Goal: Check status: Check status

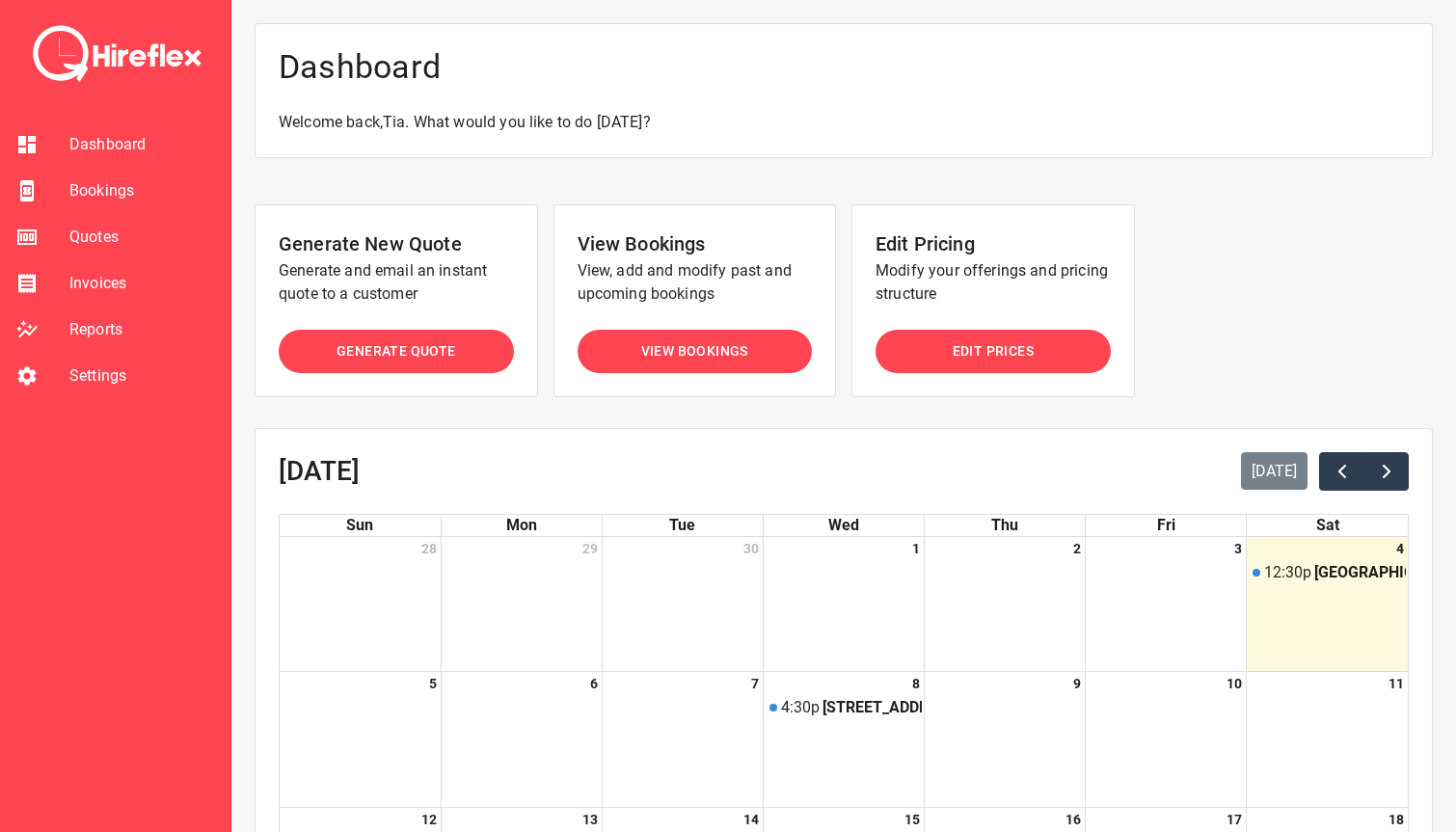
click at [127, 192] on span "Bookings" at bounding box center [142, 191] width 146 height 23
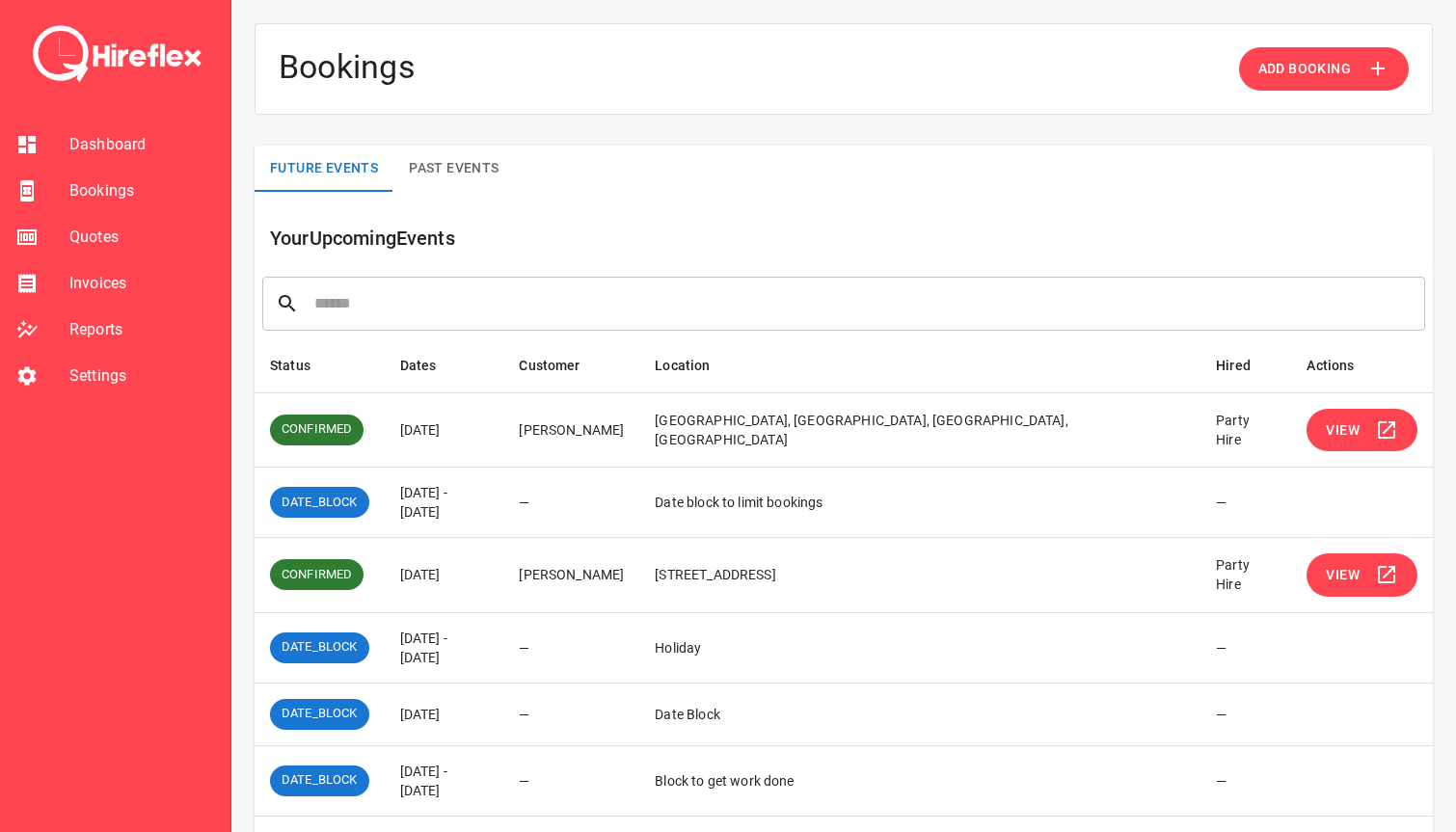
scroll to position [97, 0]
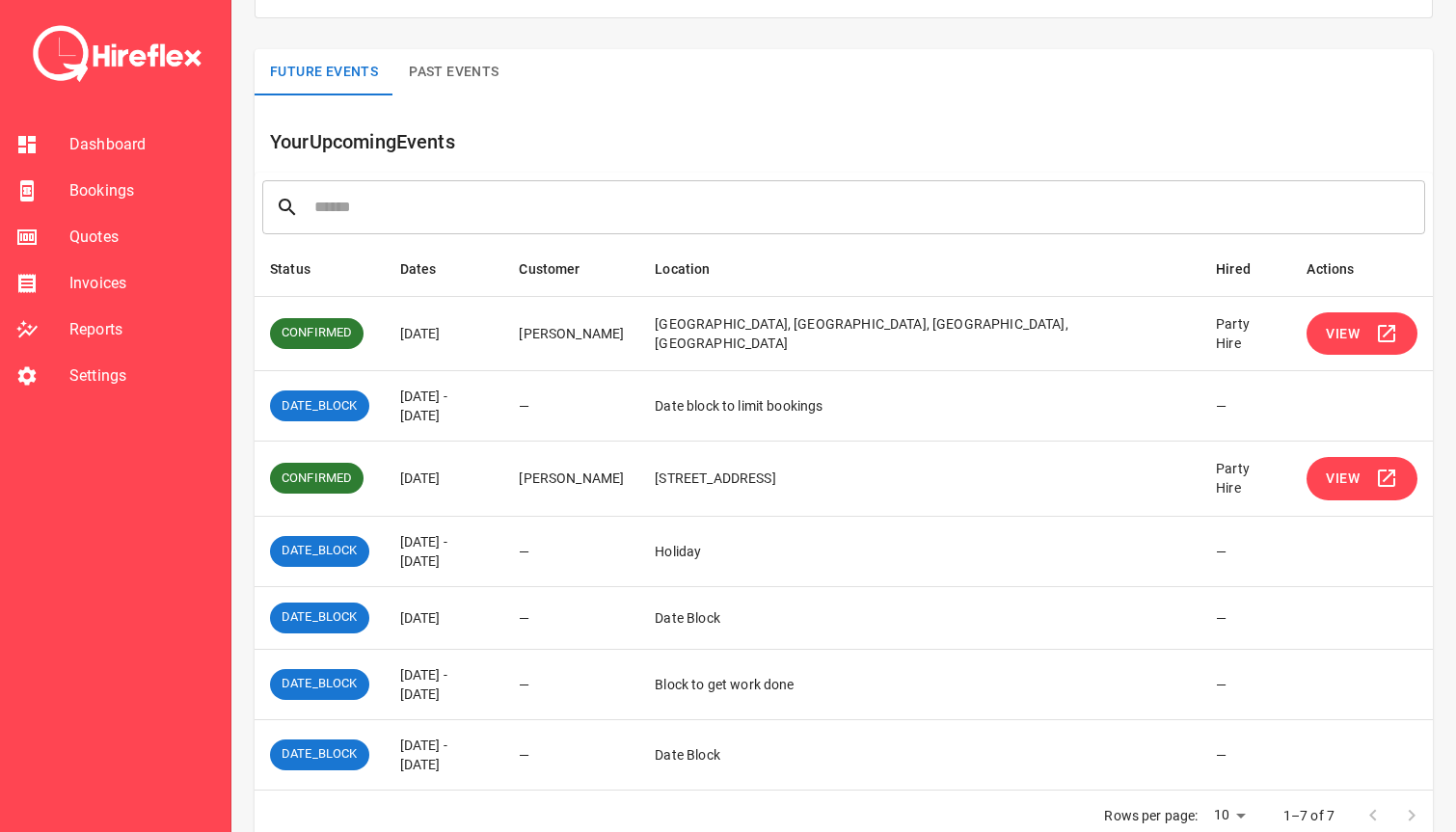
drag, startPoint x: 413, startPoint y: 669, endPoint x: 581, endPoint y: 665, distance: 168.0
click at [504, 665] on td "[DATE] - [DATE]" at bounding box center [445, 684] width 120 height 71
drag, startPoint x: 610, startPoint y: 665, endPoint x: 950, endPoint y: 681, distance: 340.4
click at [950, 681] on tr "DATE_BLOCK 17 Oct 2025 - 31 Oct 2025 — Block to get work done —" at bounding box center [844, 684] width 1178 height 71
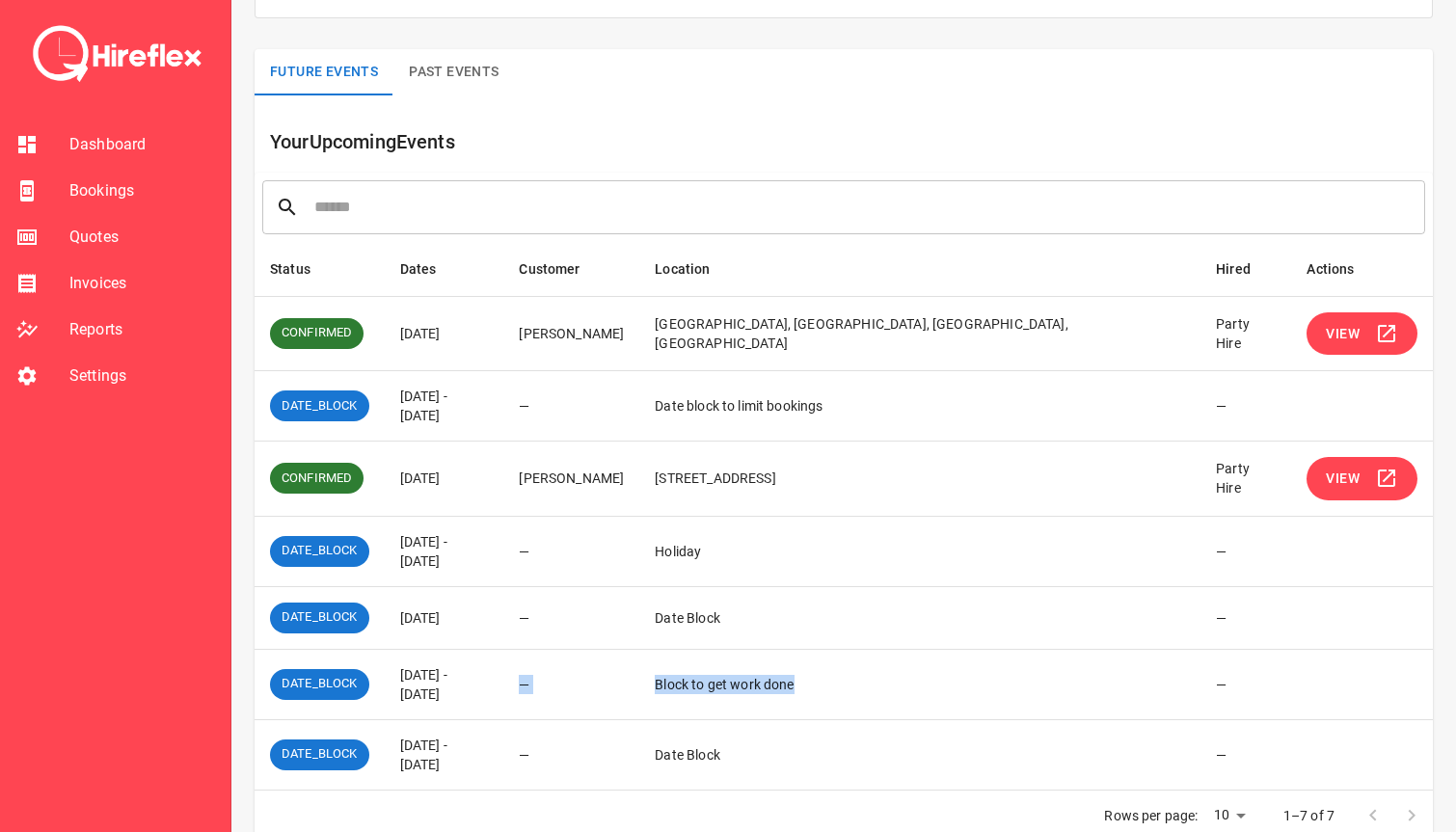
click at [950, 681] on td "Block to get work done" at bounding box center [920, 684] width 561 height 71
drag, startPoint x: 797, startPoint y: 658, endPoint x: 409, endPoint y: 655, distance: 388.0
click at [409, 655] on tr "DATE_BLOCK 17 Oct 2025 - 31 Oct 2025 — Block to get work done —" at bounding box center [844, 684] width 1178 height 71
click at [409, 655] on td "17 Oct 2025 - 31 Oct 2025" at bounding box center [445, 684] width 120 height 71
drag, startPoint x: 407, startPoint y: 656, endPoint x: 943, endPoint y: 659, distance: 536.0
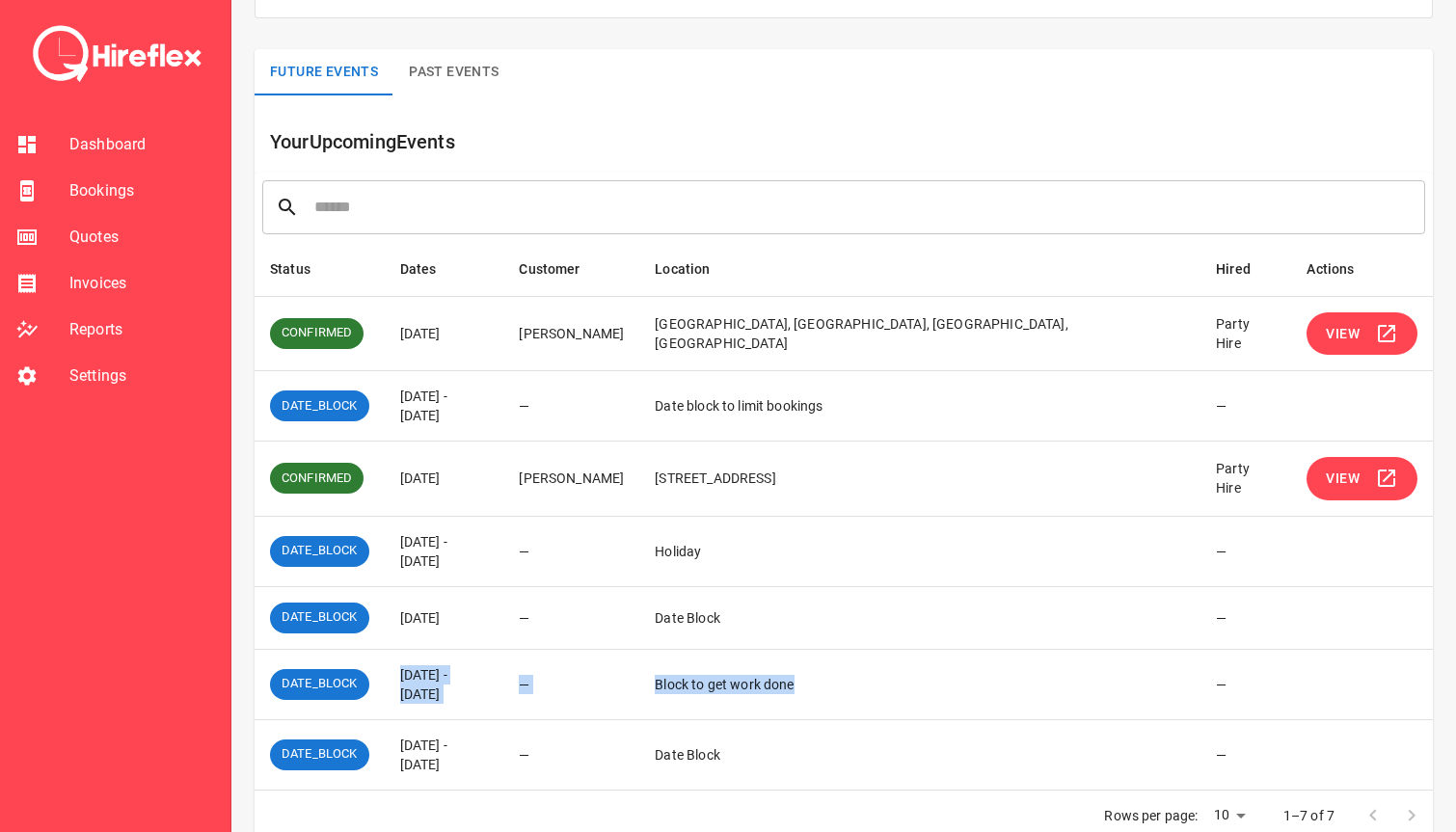
click at [943, 659] on tr "DATE_BLOCK 17 Oct 2025 - 31 Oct 2025 — Block to get work done —" at bounding box center [844, 684] width 1178 height 71
click at [943, 659] on td "Block to get work done" at bounding box center [920, 684] width 561 height 71
drag, startPoint x: 928, startPoint y: 660, endPoint x: 405, endPoint y: 659, distance: 523.0
click at [405, 659] on tr "DATE_BLOCK 17 Oct 2025 - 31 Oct 2025 — Block to get work done —" at bounding box center [844, 684] width 1178 height 71
click at [405, 659] on td "17 Oct 2025 - 31 Oct 2025" at bounding box center [445, 684] width 120 height 71
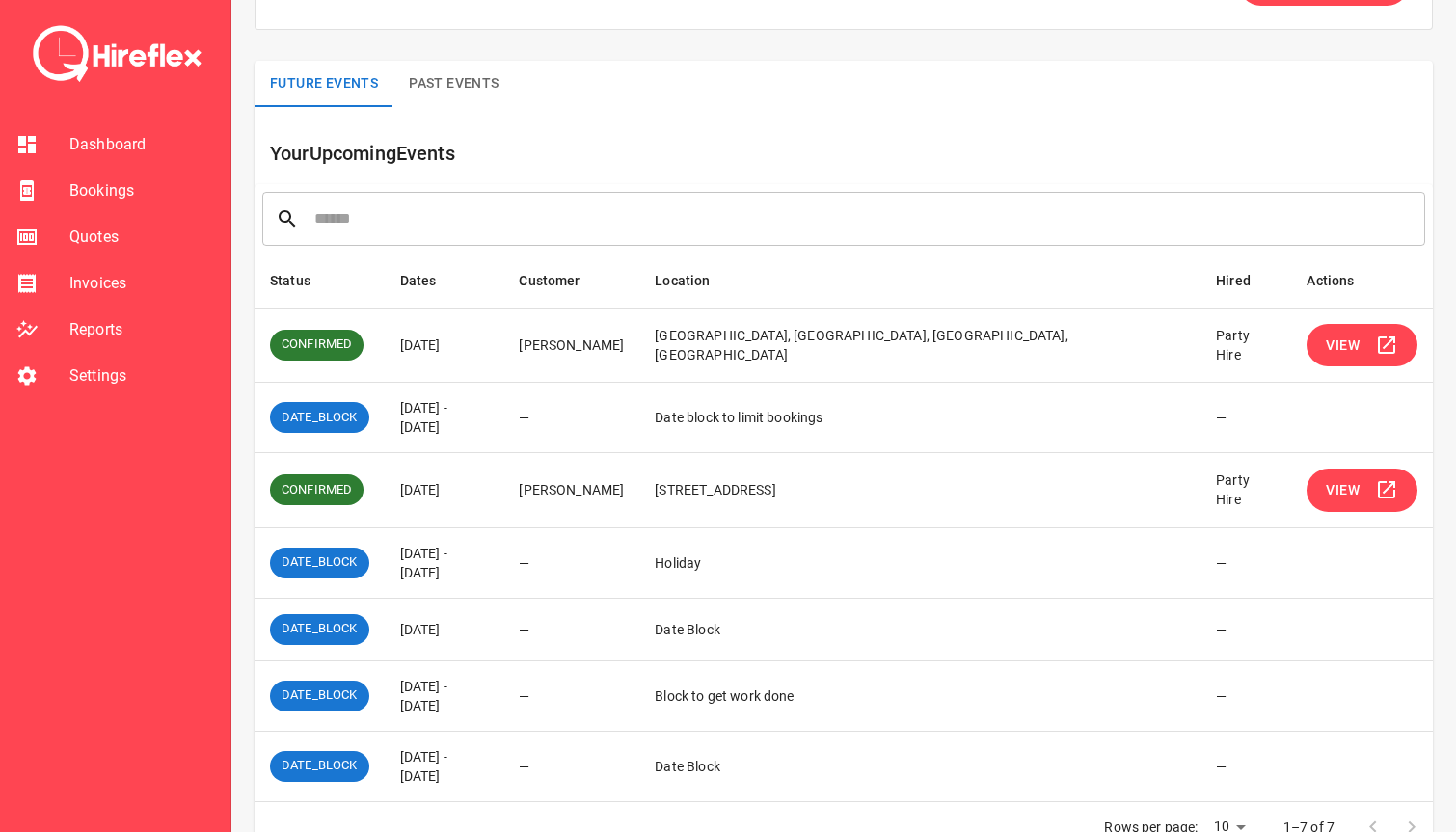
scroll to position [97, 0]
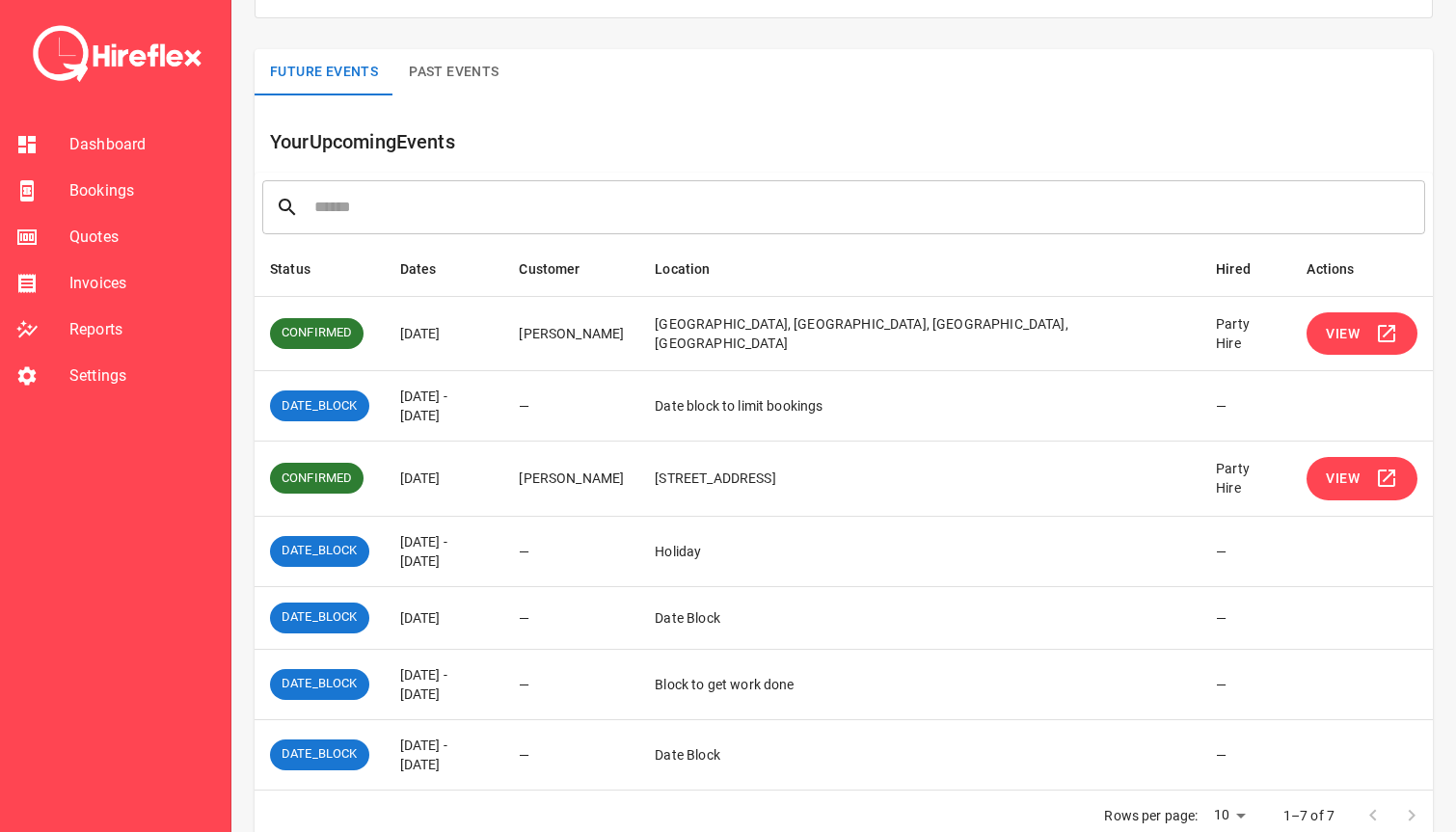
click at [1335, 466] on span "View" at bounding box center [1343, 478] width 34 height 24
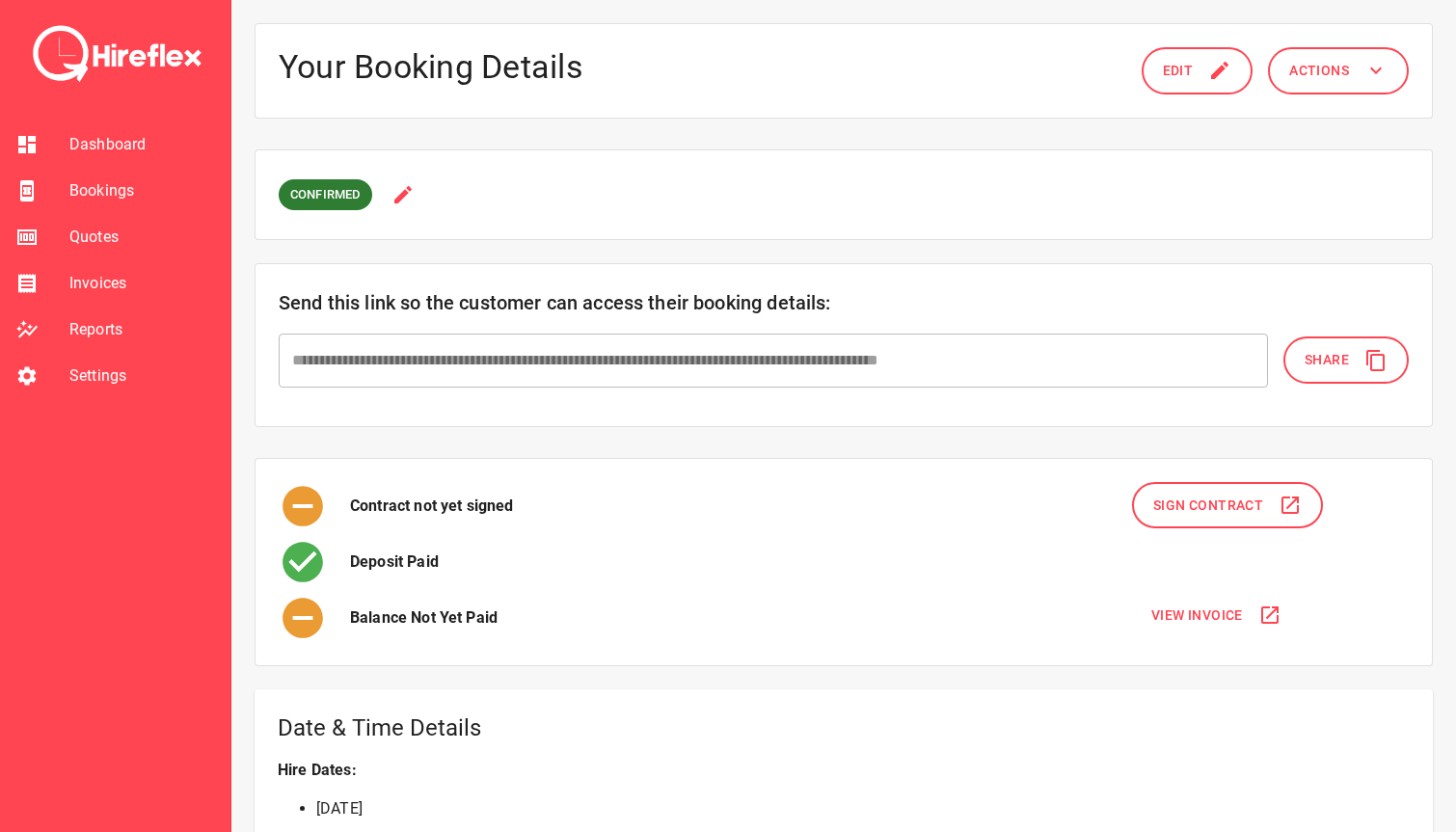
click at [126, 177] on li "Bookings" at bounding box center [115, 191] width 230 height 46
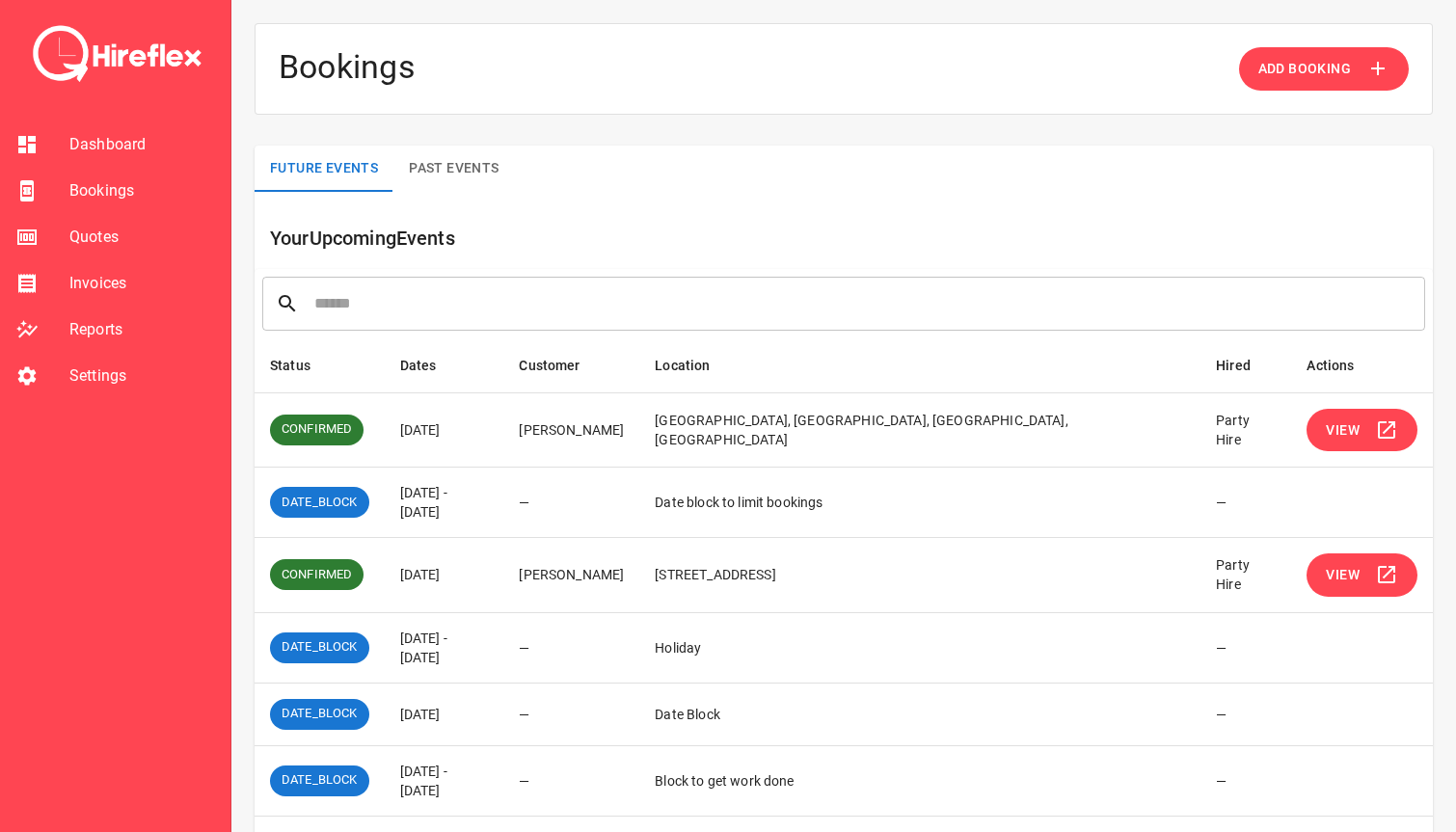
click at [1350, 431] on button "View" at bounding box center [1362, 431] width 111 height 44
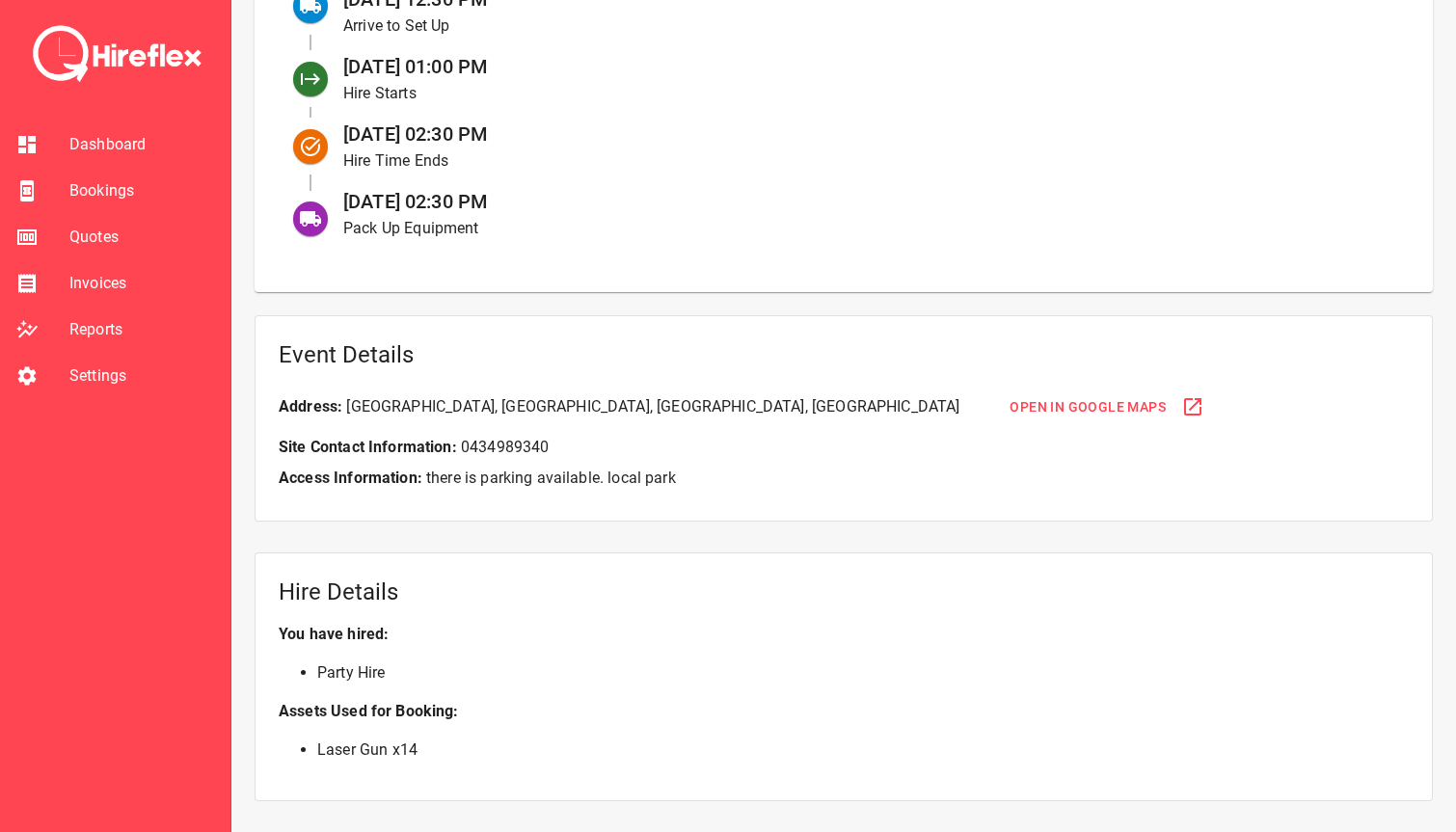
scroll to position [938, 0]
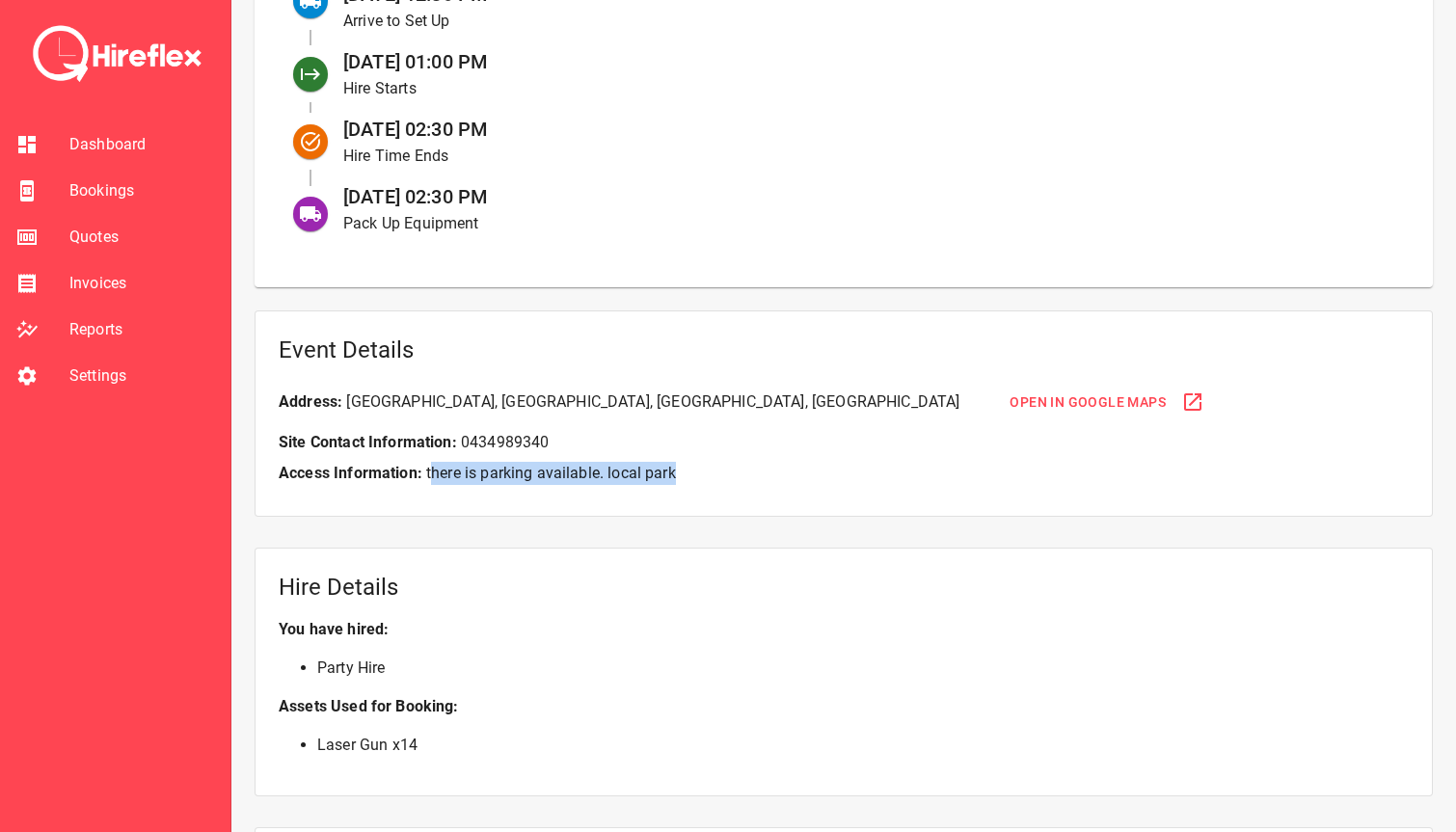
drag, startPoint x: 435, startPoint y: 477, endPoint x: 742, endPoint y: 477, distance: 307.0
click at [742, 477] on p "Access Information: there is parking available. local park" at bounding box center [844, 473] width 1130 height 23
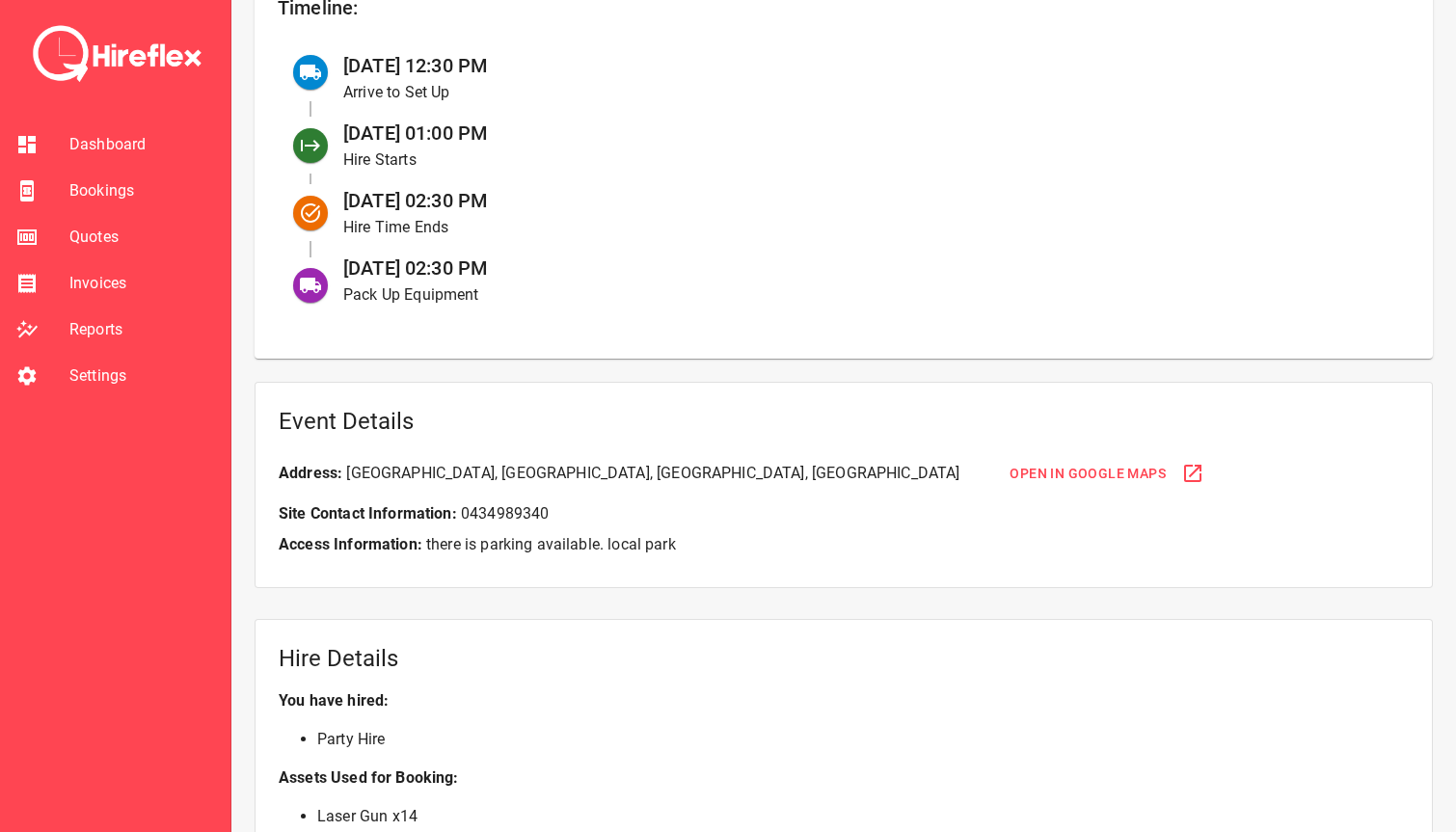
scroll to position [0, 0]
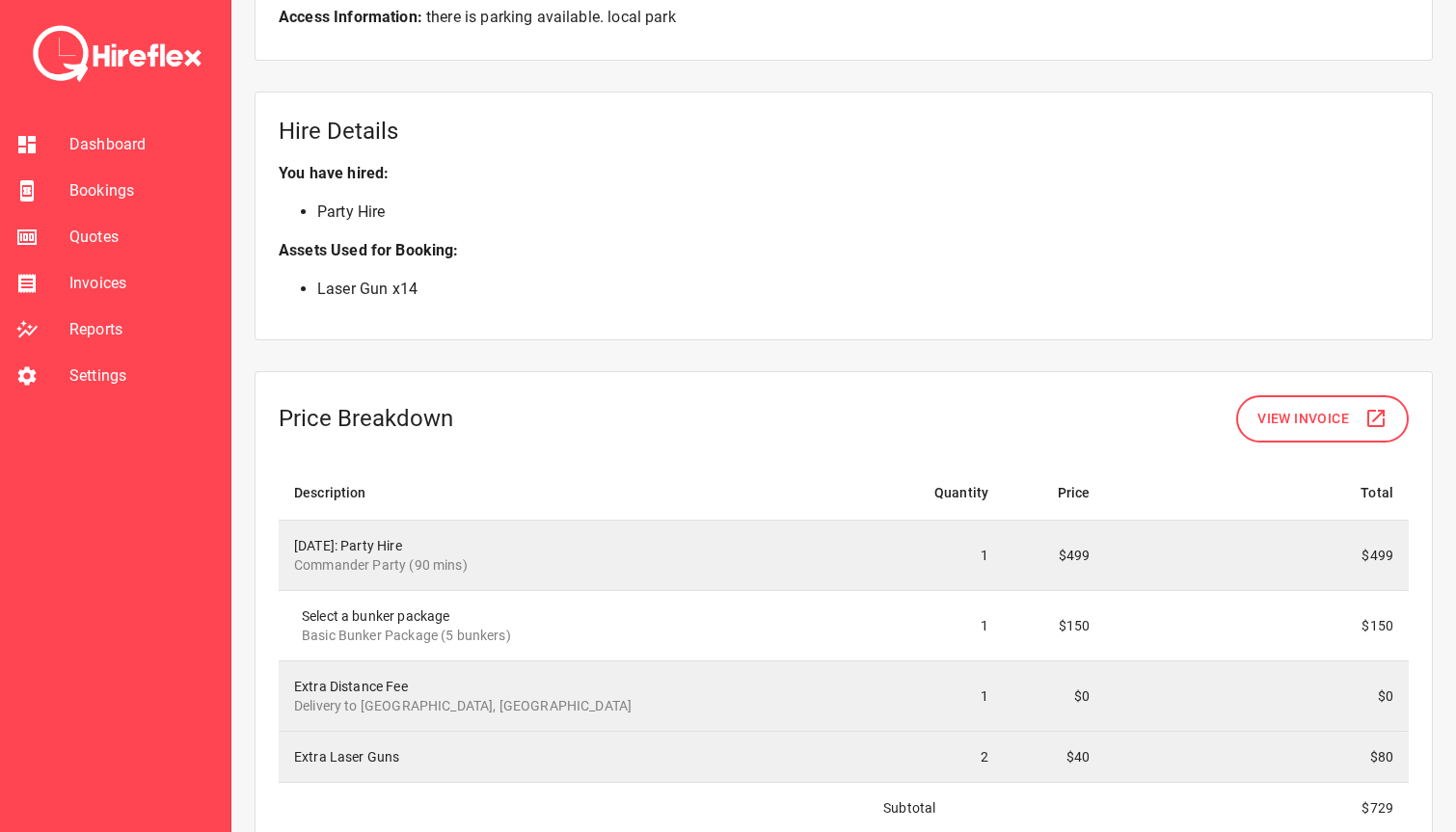
click at [633, 467] on th "Description" at bounding box center [573, 492] width 589 height 55
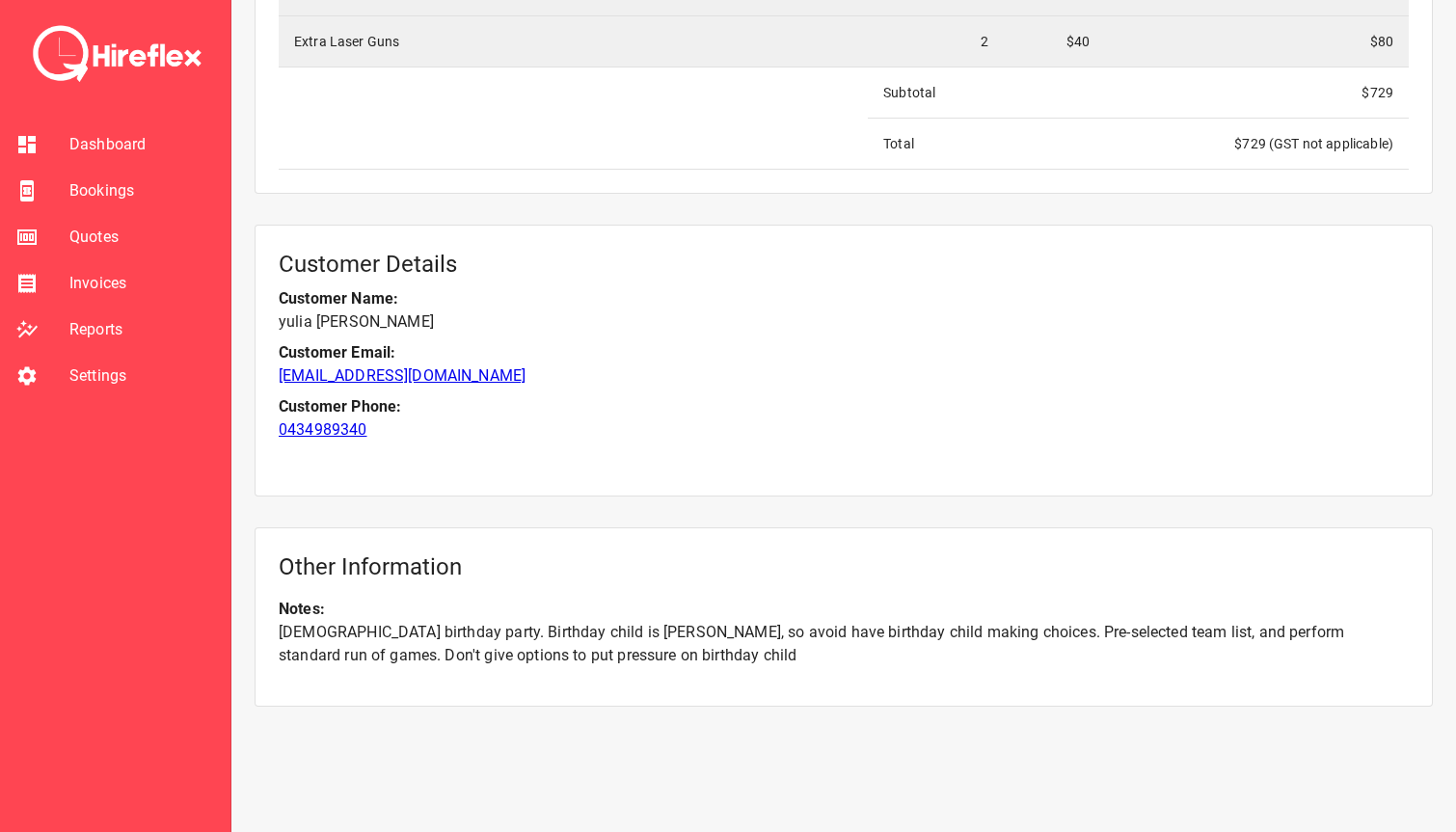
scroll to position [2115, 0]
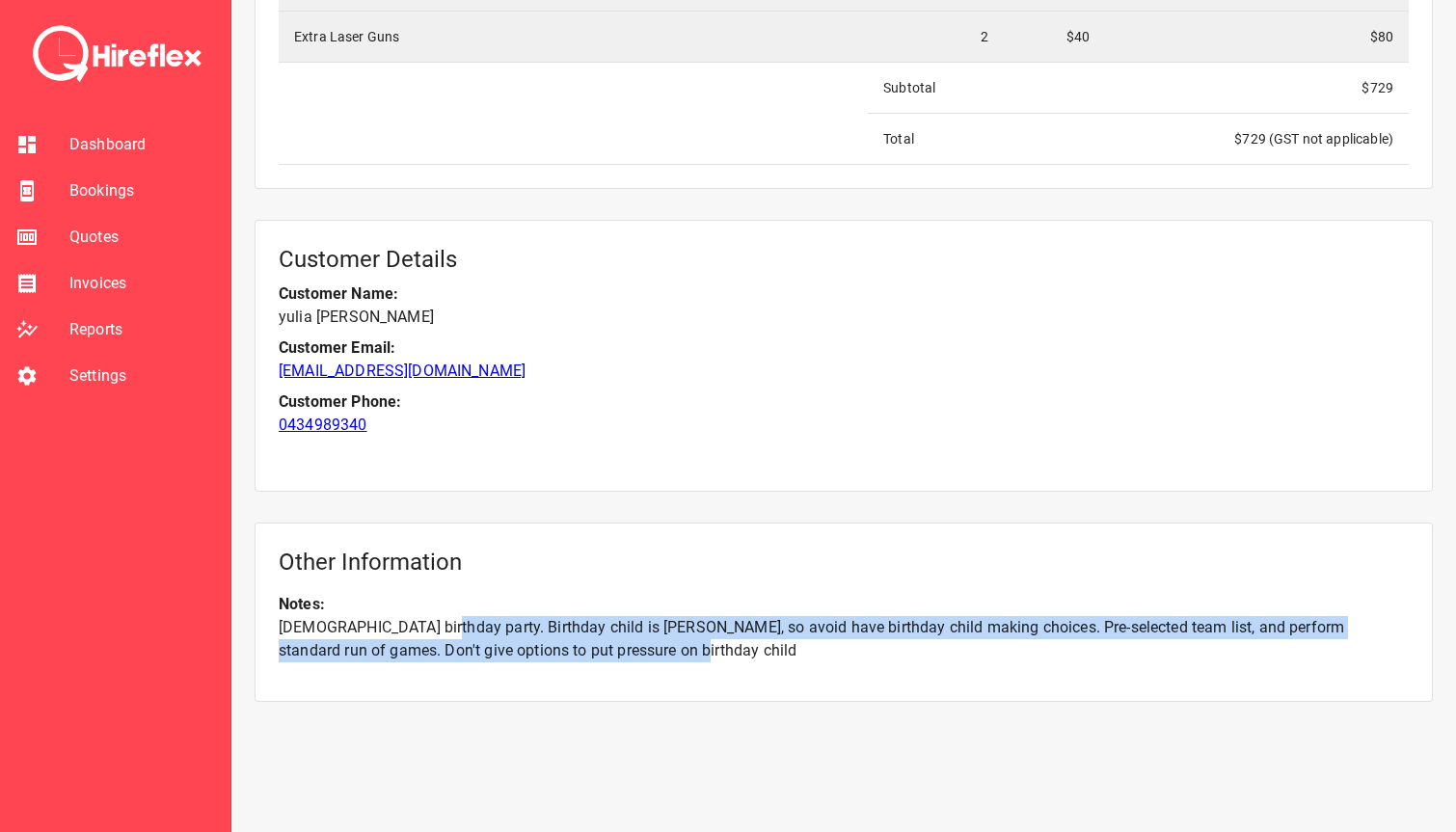
drag, startPoint x: 427, startPoint y: 633, endPoint x: 655, endPoint y: 644, distance: 228.3
click at [655, 644] on p "[DEMOGRAPHIC_DATA] birthday party. Birthday child is [PERSON_NAME], so avoid ha…" at bounding box center [844, 639] width 1130 height 46
drag, startPoint x: 666, startPoint y: 644, endPoint x: 339, endPoint y: 619, distance: 328.0
click at [339, 619] on p "[DEMOGRAPHIC_DATA] birthday party. Birthday child is [PERSON_NAME], so avoid ha…" at bounding box center [844, 639] width 1130 height 46
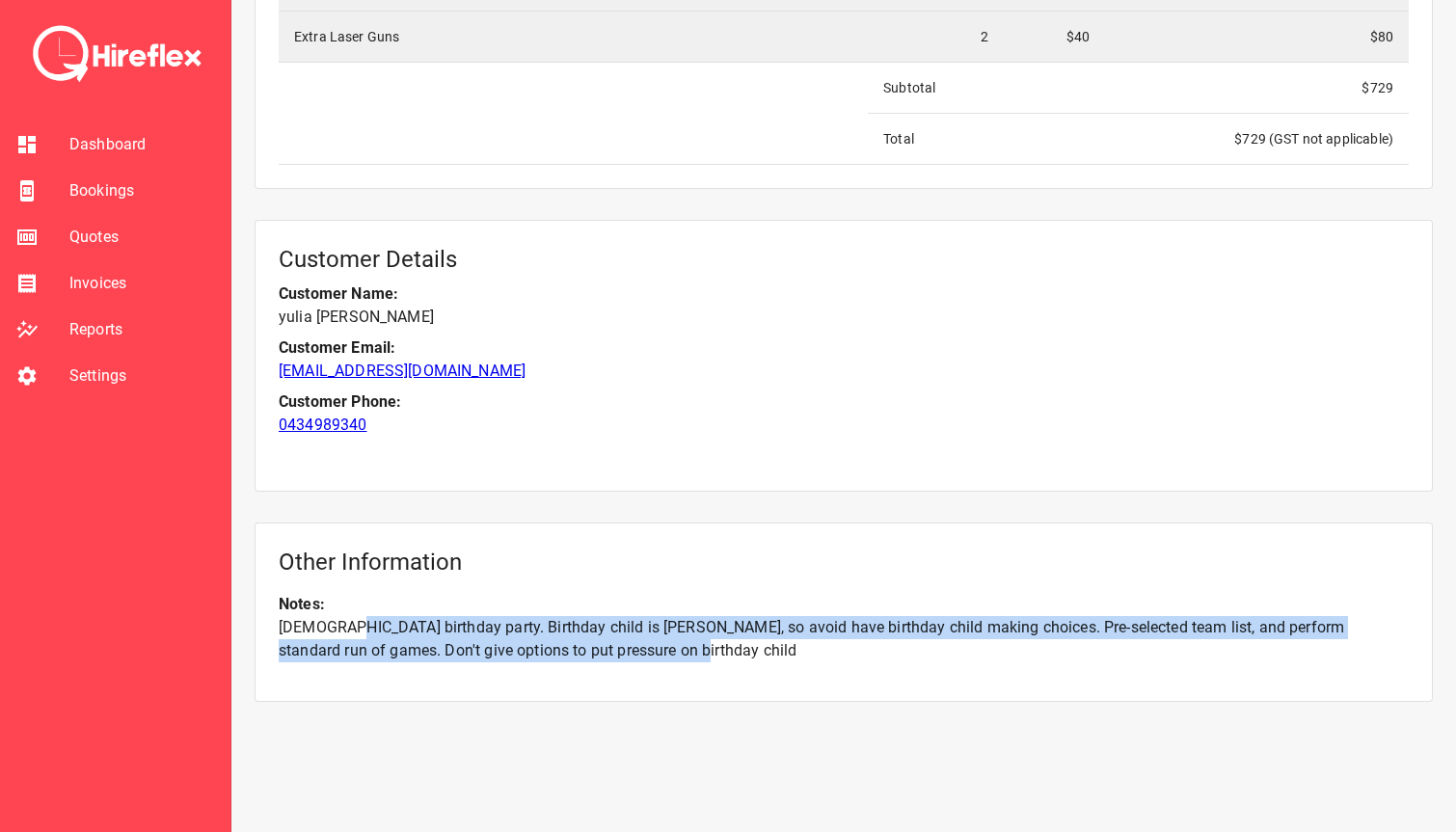
click at [339, 619] on p "[DEMOGRAPHIC_DATA] birthday party. Birthday child is [PERSON_NAME], so avoid ha…" at bounding box center [844, 639] width 1130 height 46
drag, startPoint x: 279, startPoint y: 631, endPoint x: 639, endPoint y: 653, distance: 360.7
click at [639, 653] on p "[DEMOGRAPHIC_DATA] birthday party. Birthday child is [PERSON_NAME], so avoid ha…" at bounding box center [844, 639] width 1130 height 46
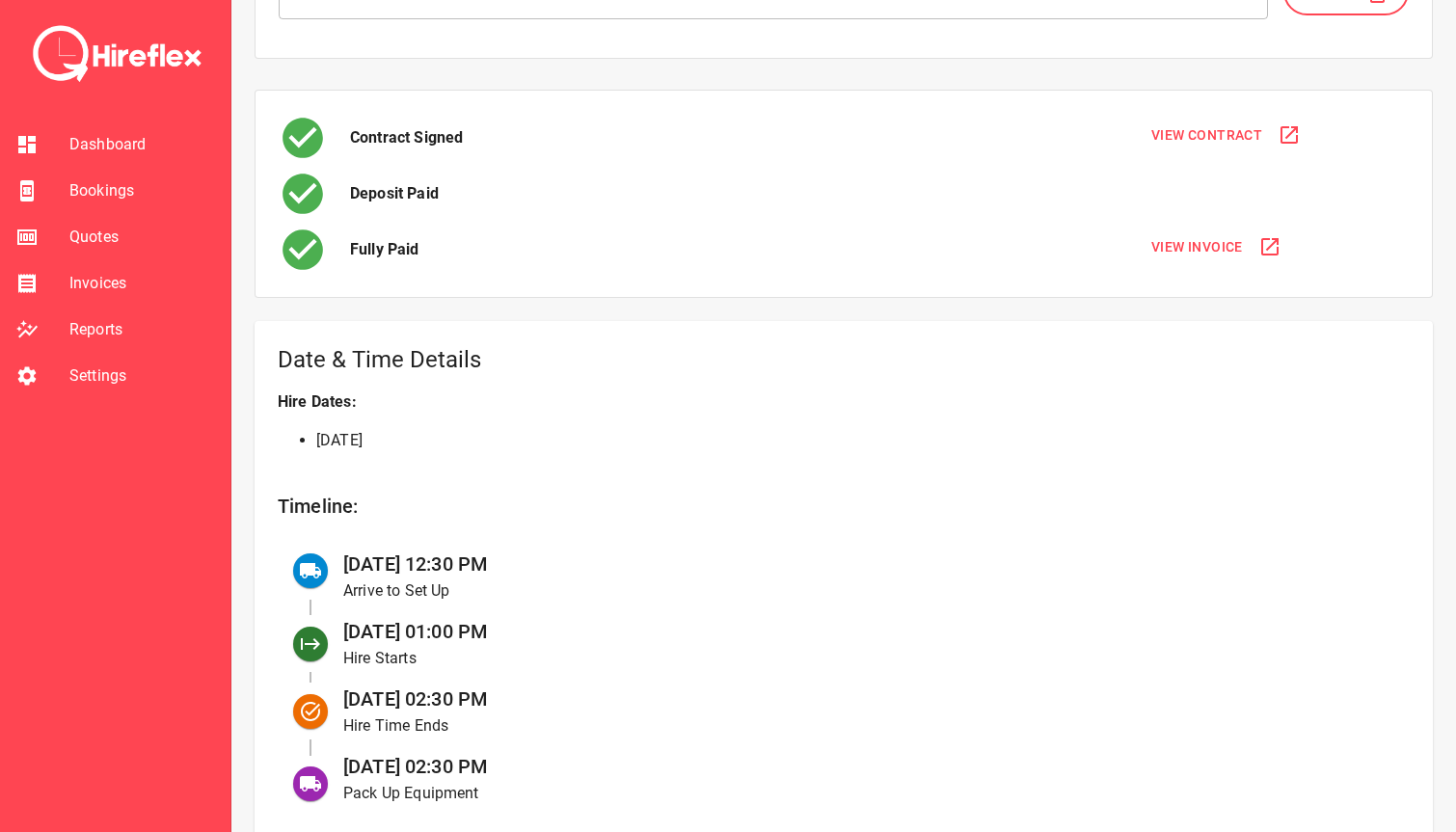
scroll to position [325, 0]
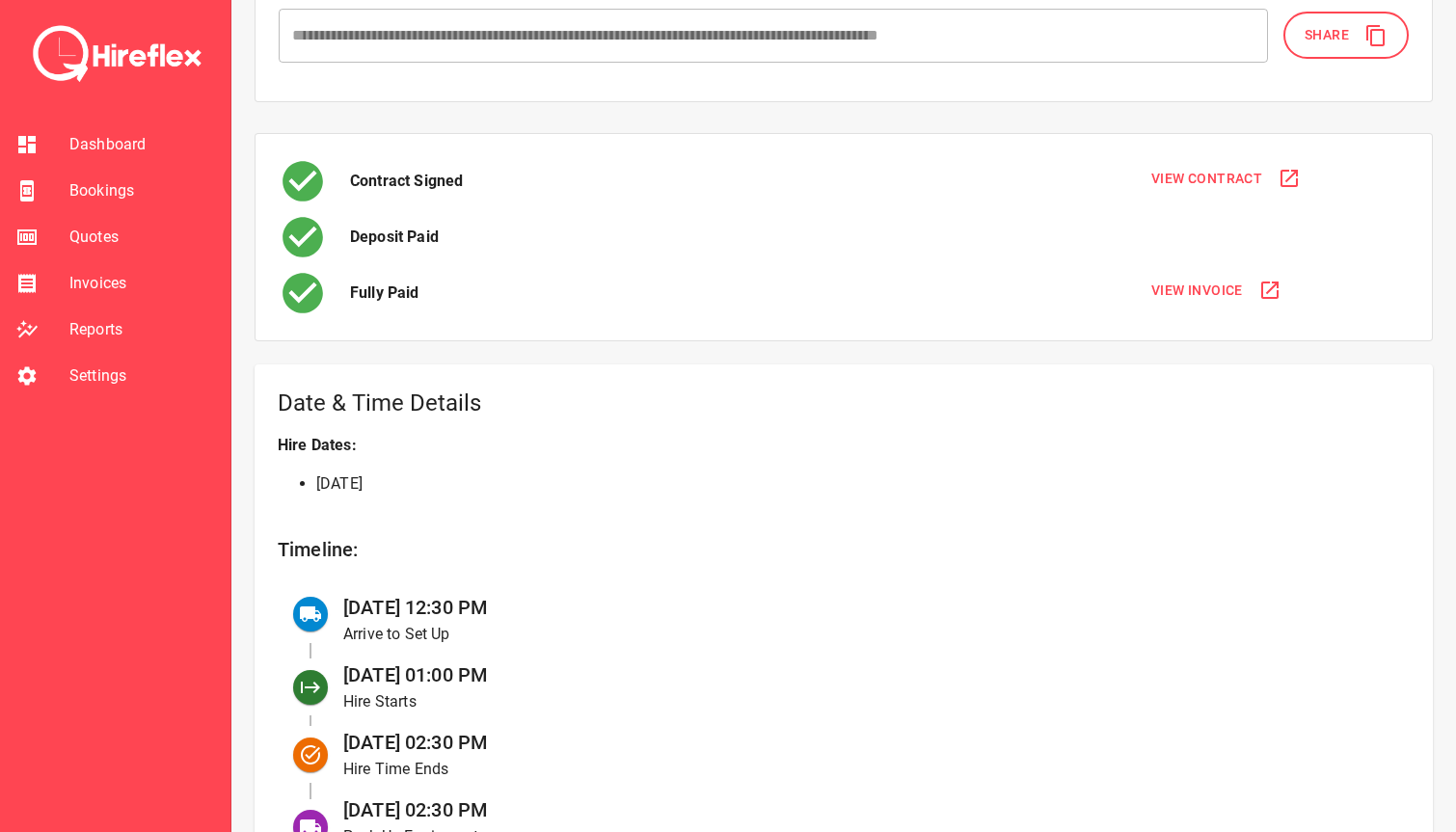
click at [114, 189] on span "Bookings" at bounding box center [142, 191] width 146 height 23
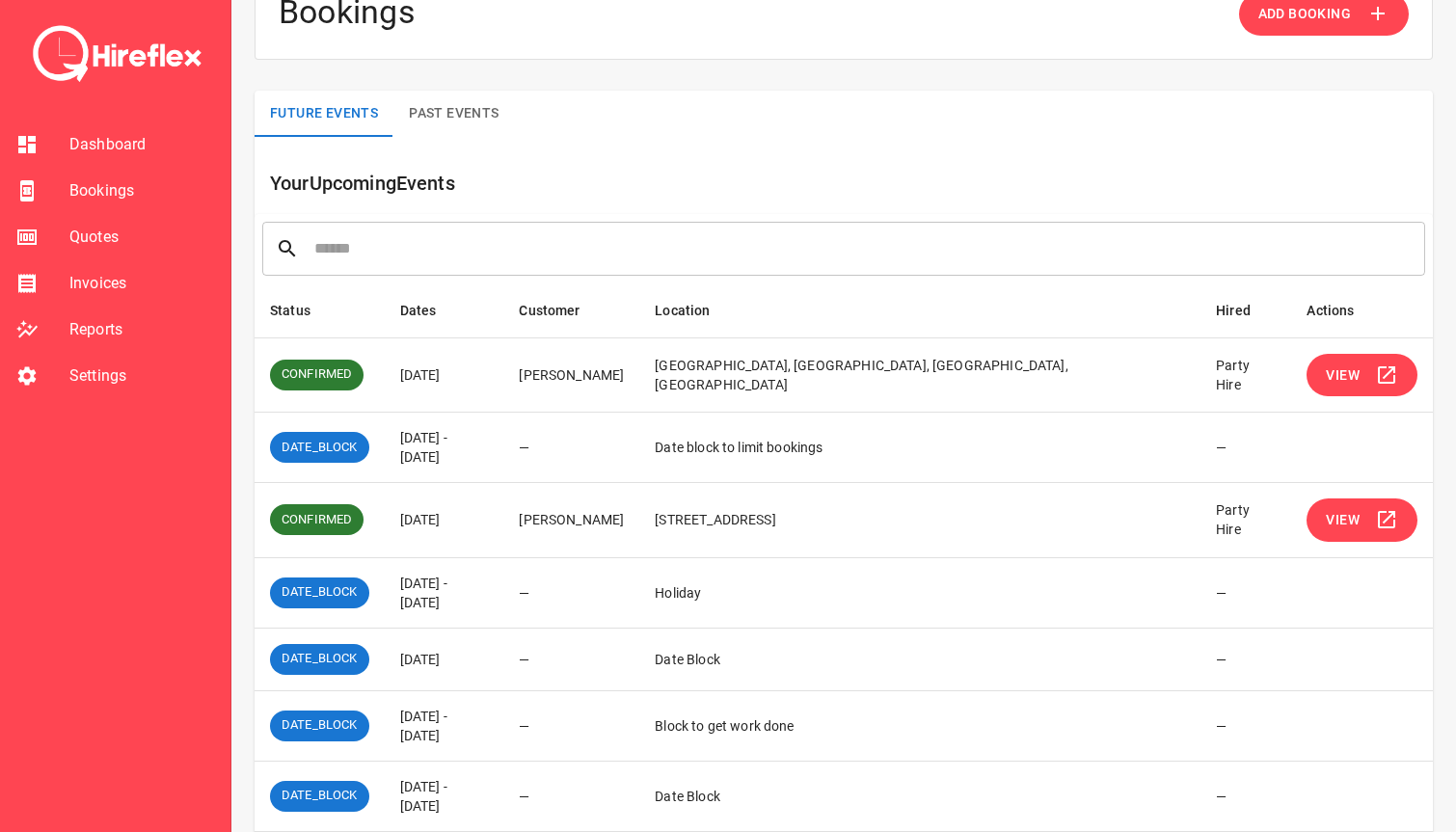
scroll to position [74, 0]
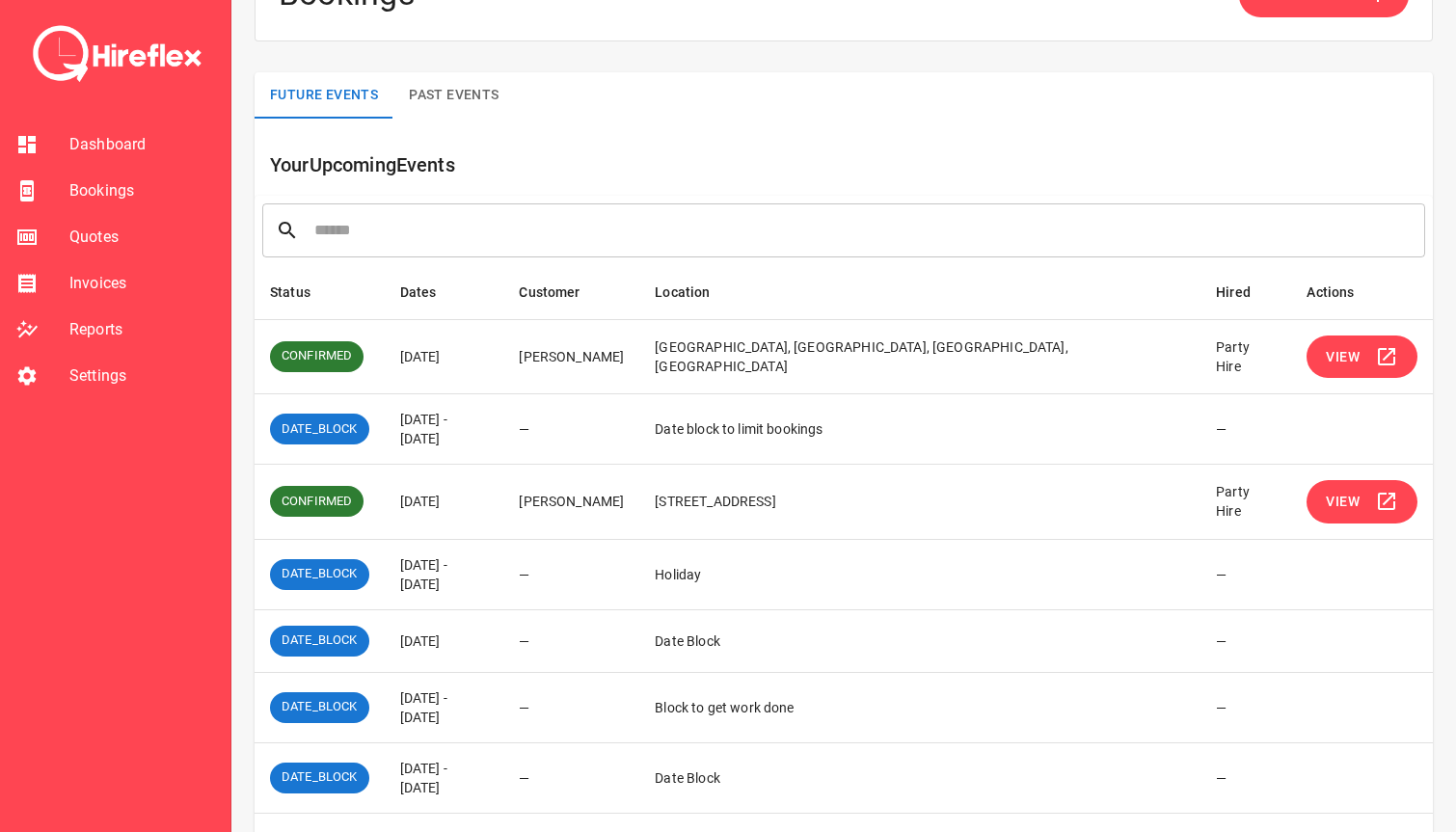
click at [1344, 499] on span "View" at bounding box center [1343, 501] width 34 height 24
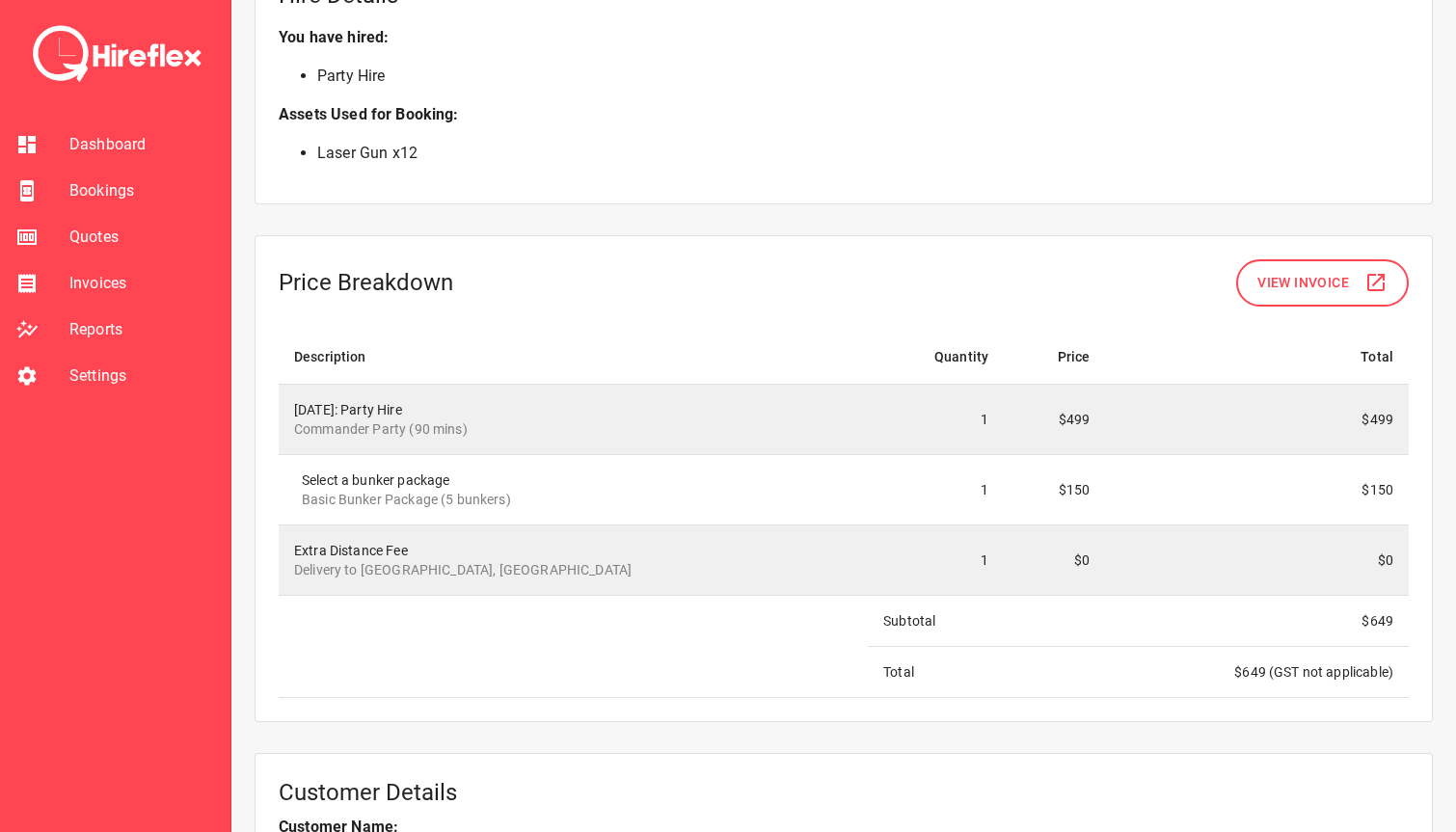
scroll to position [1476, 0]
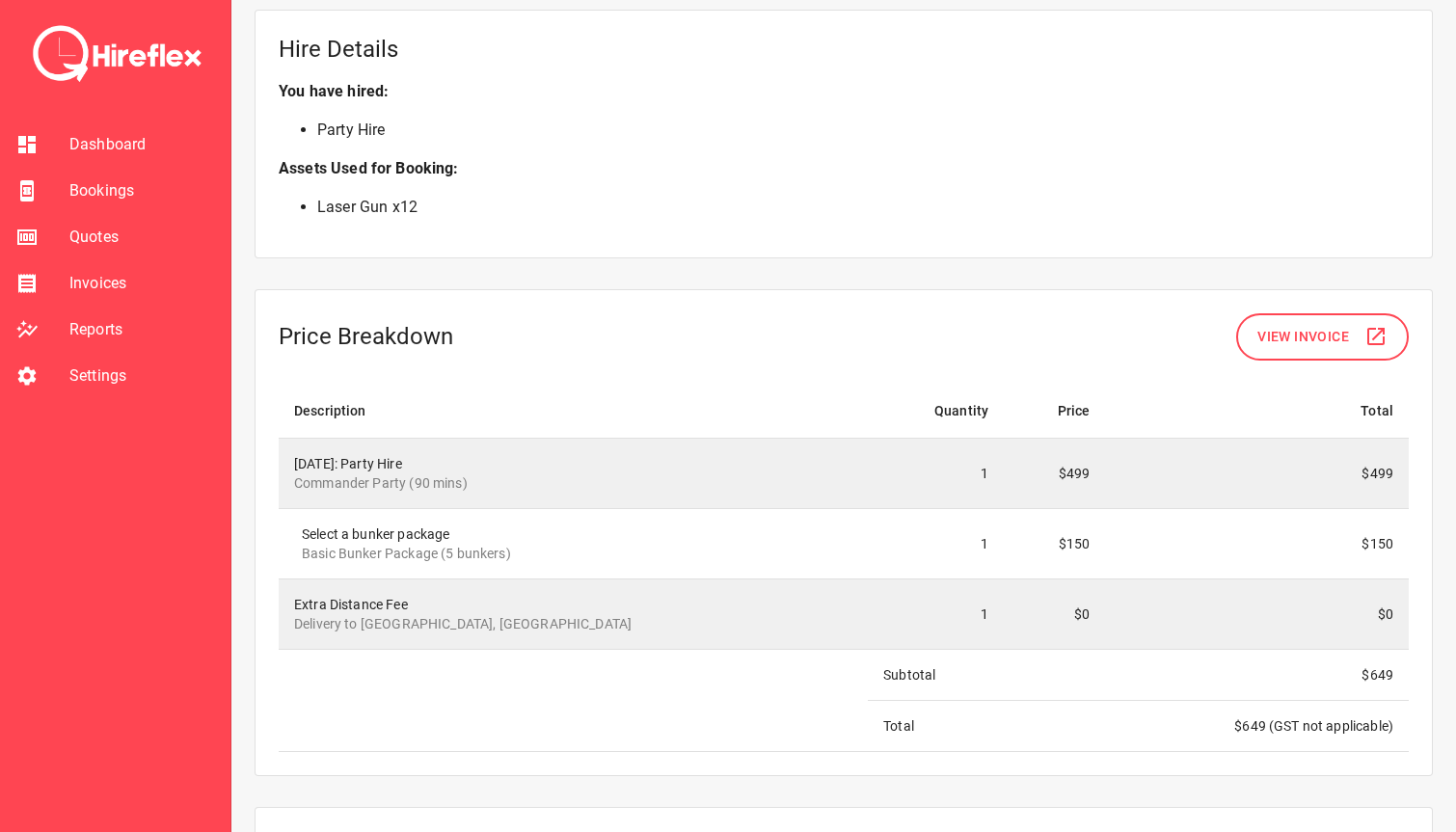
click at [95, 187] on span "Bookings" at bounding box center [142, 191] width 146 height 23
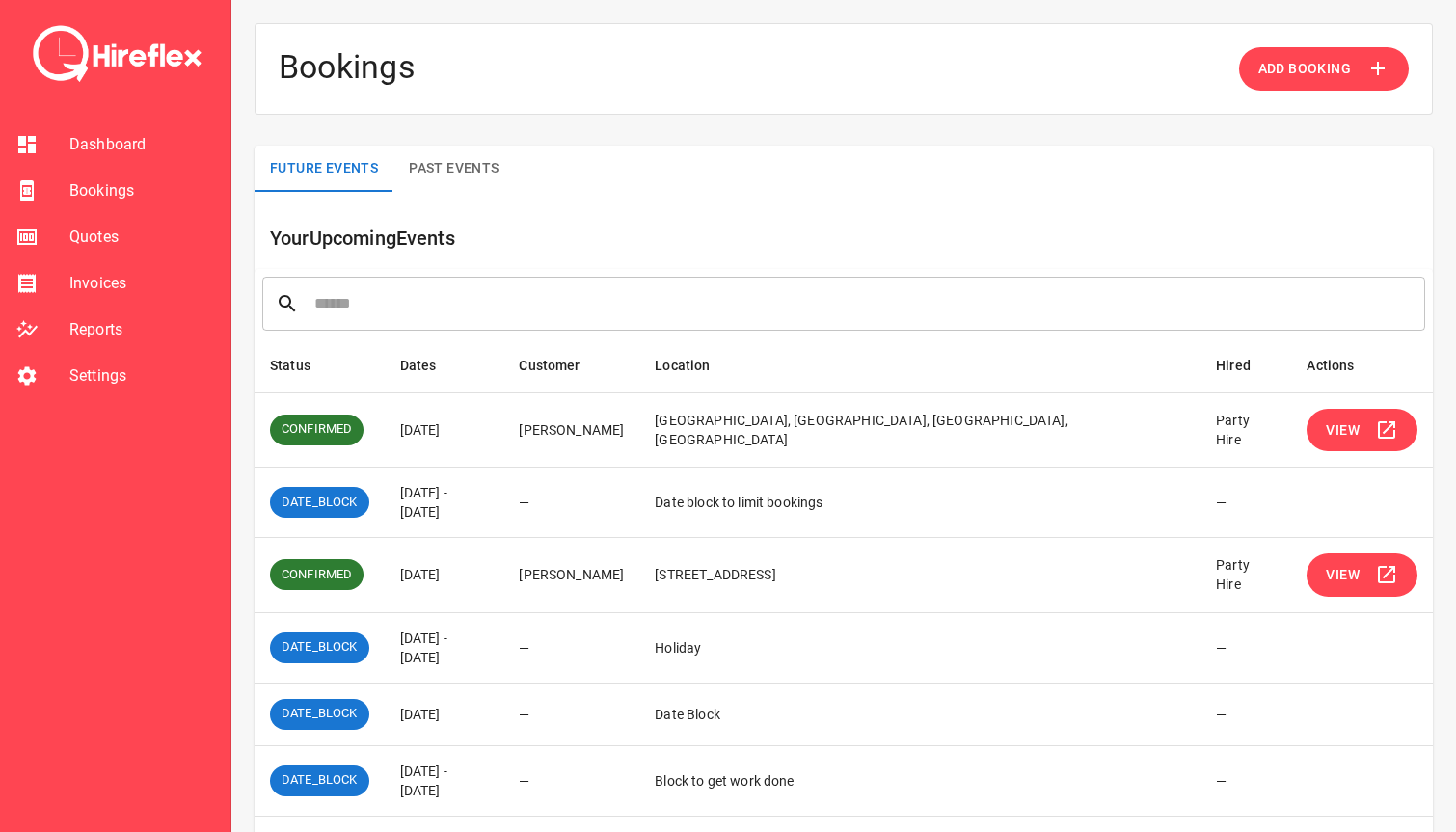
click at [1326, 428] on span "View" at bounding box center [1343, 431] width 34 height 24
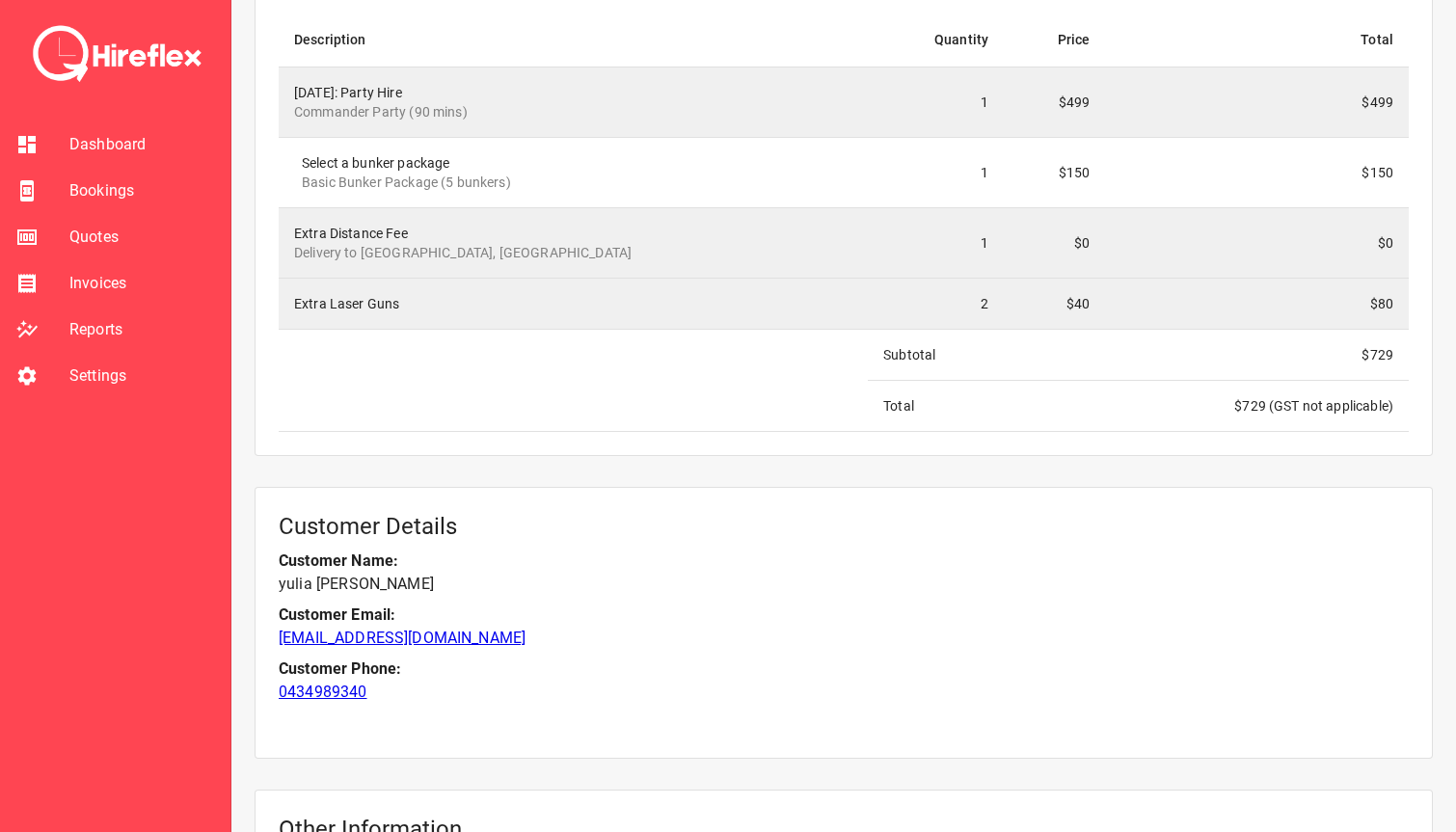
scroll to position [1875, 0]
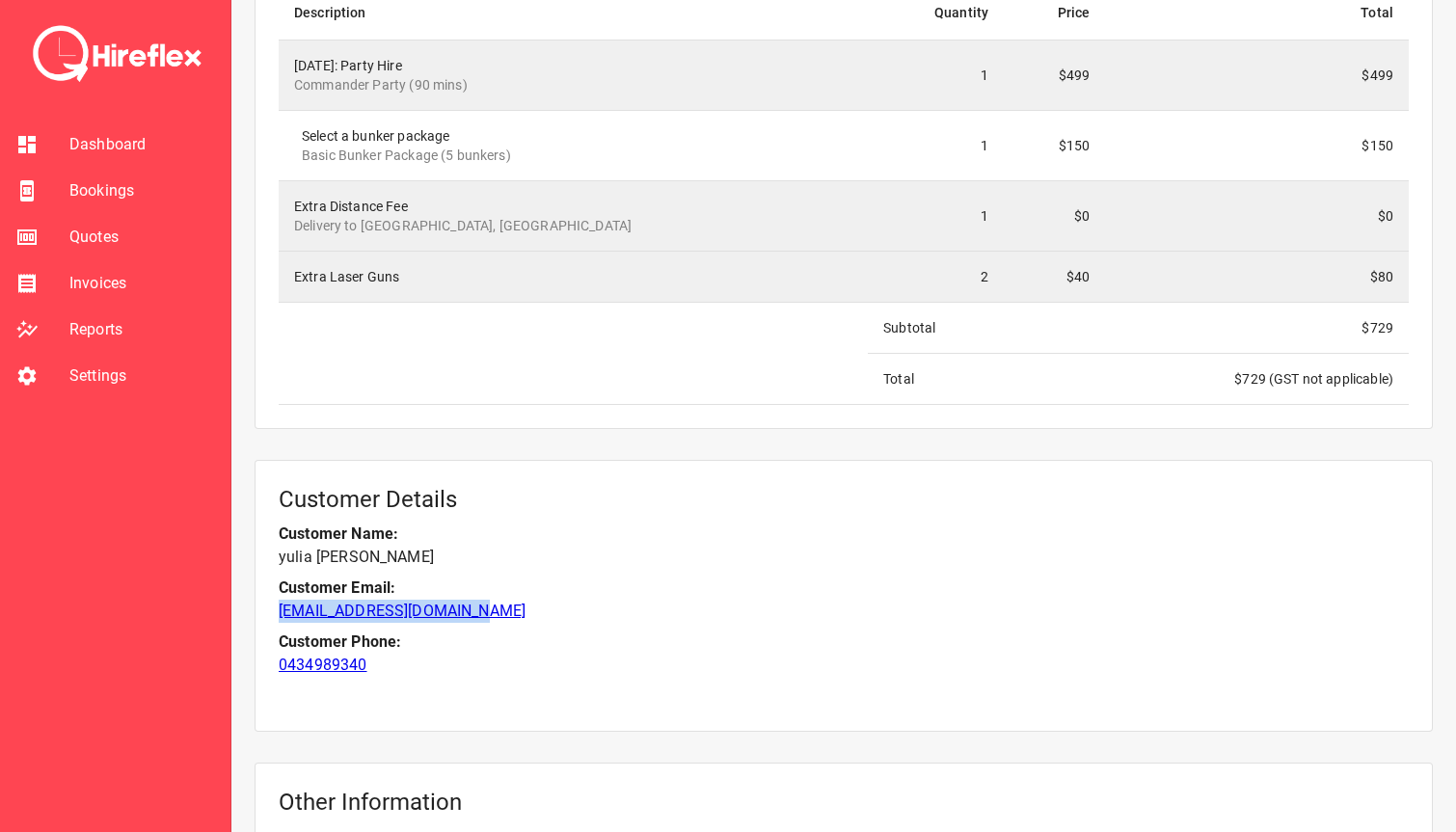
drag, startPoint x: 490, startPoint y: 617, endPoint x: 274, endPoint y: 619, distance: 216.0
click at [274, 619] on div "Customer Details Customer Name: [PERSON_NAME] Customer Email: [EMAIL_ADDRESS][D…" at bounding box center [844, 596] width 1178 height 272
copy link "[EMAIL_ADDRESS][DOMAIN_NAME]"
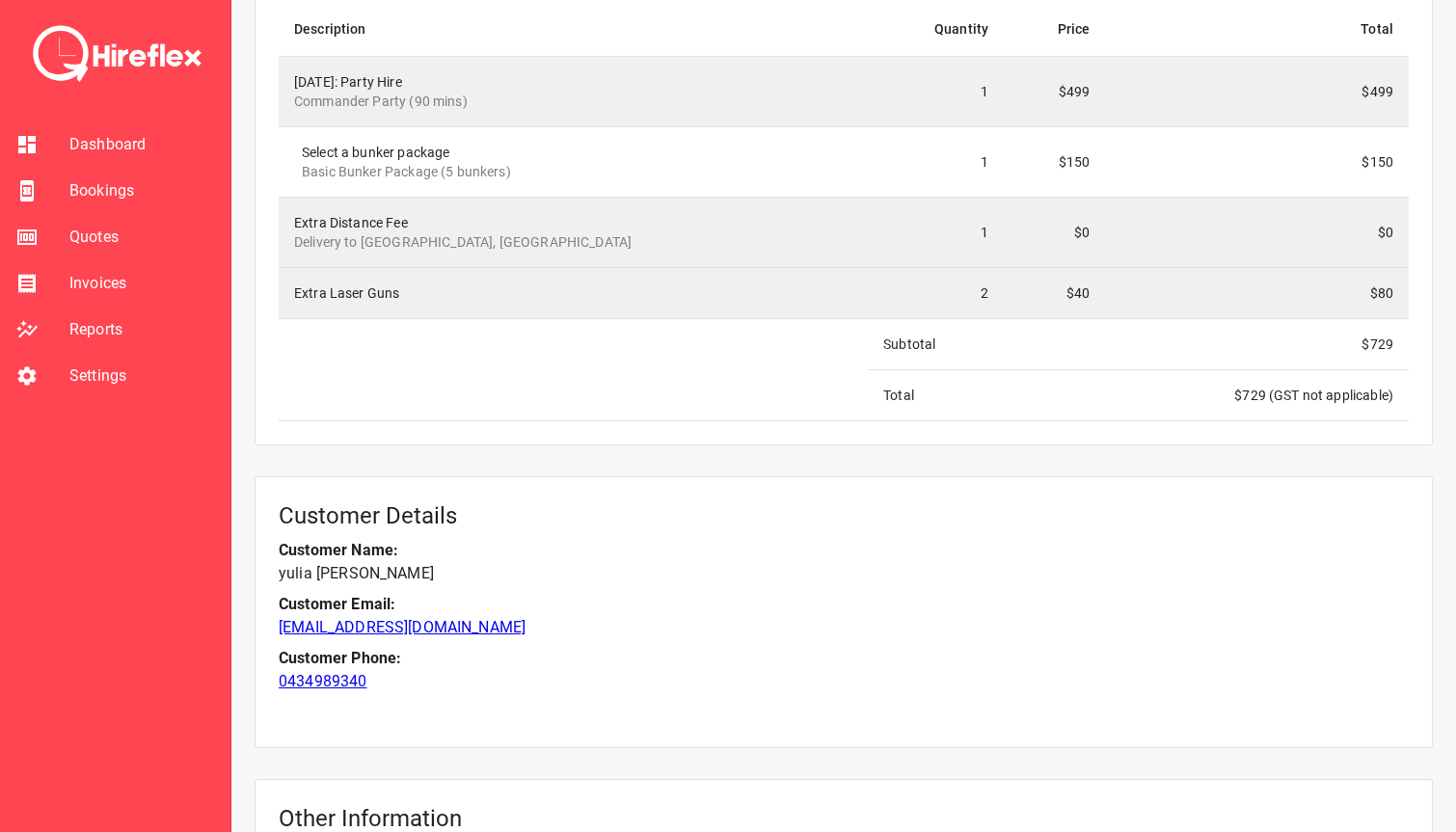
click at [584, 605] on p "Customer Email:" at bounding box center [844, 605] width 1130 height 23
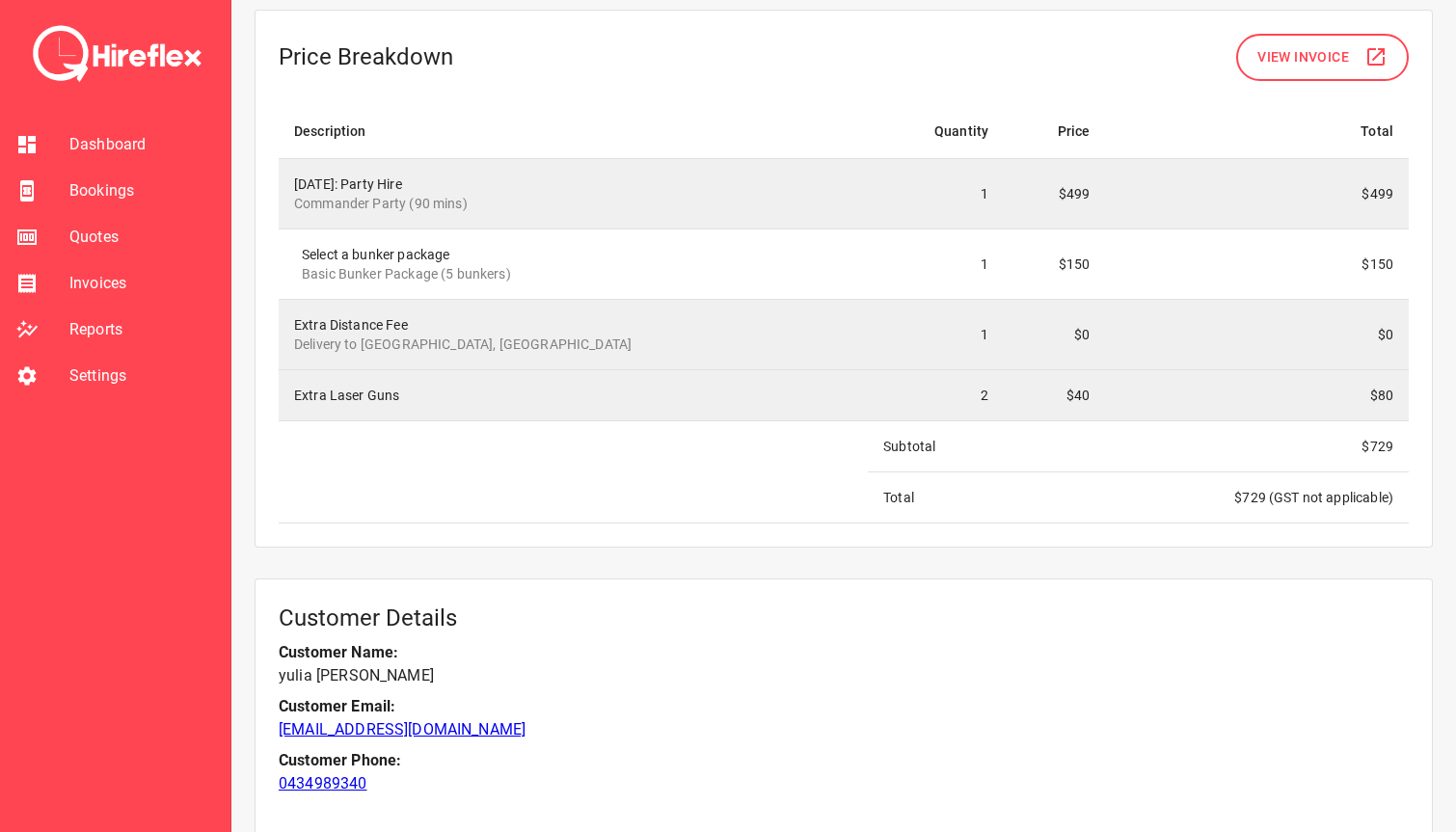
scroll to position [1559, 0]
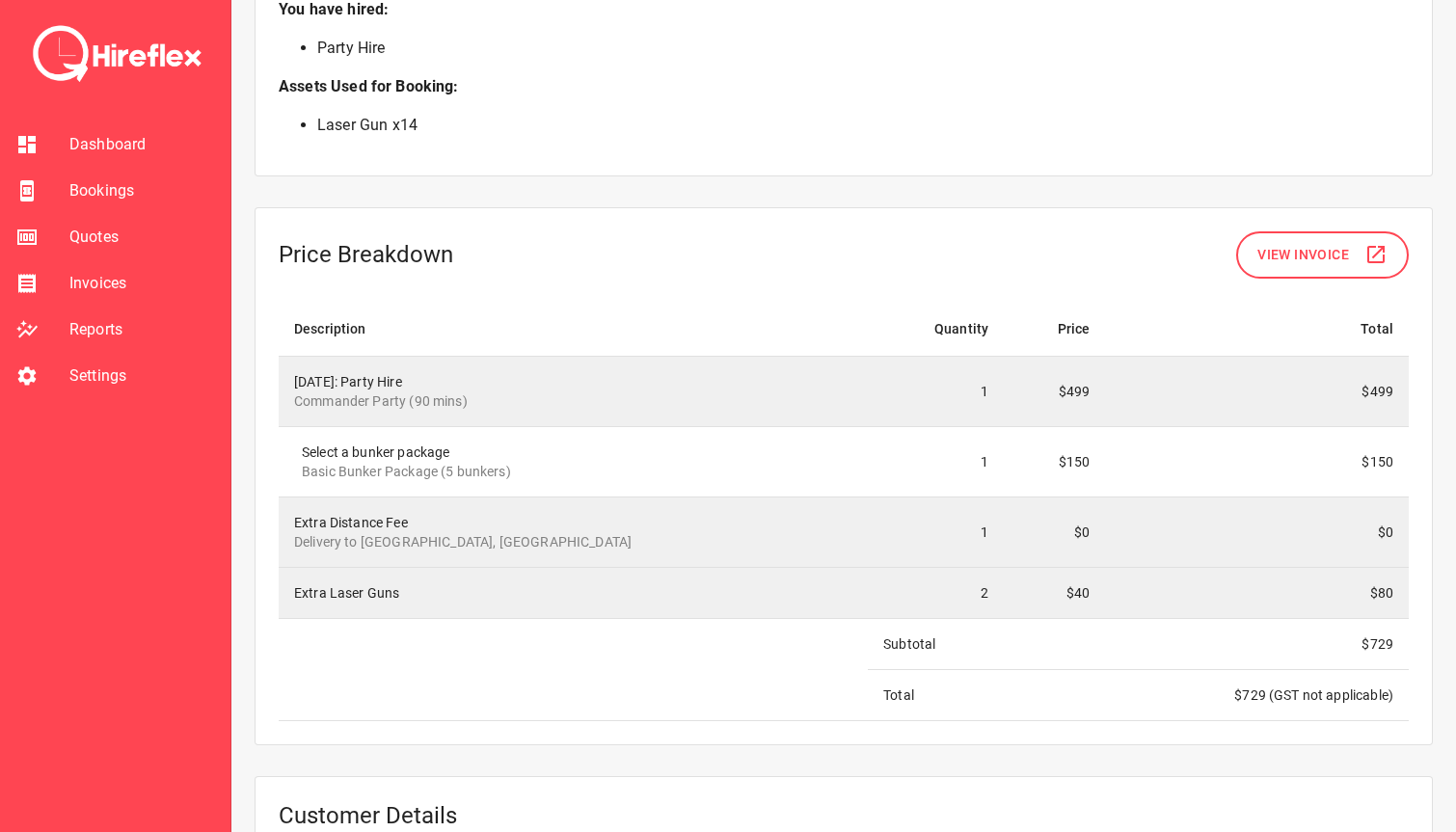
click at [112, 185] on span "Bookings" at bounding box center [142, 191] width 146 height 23
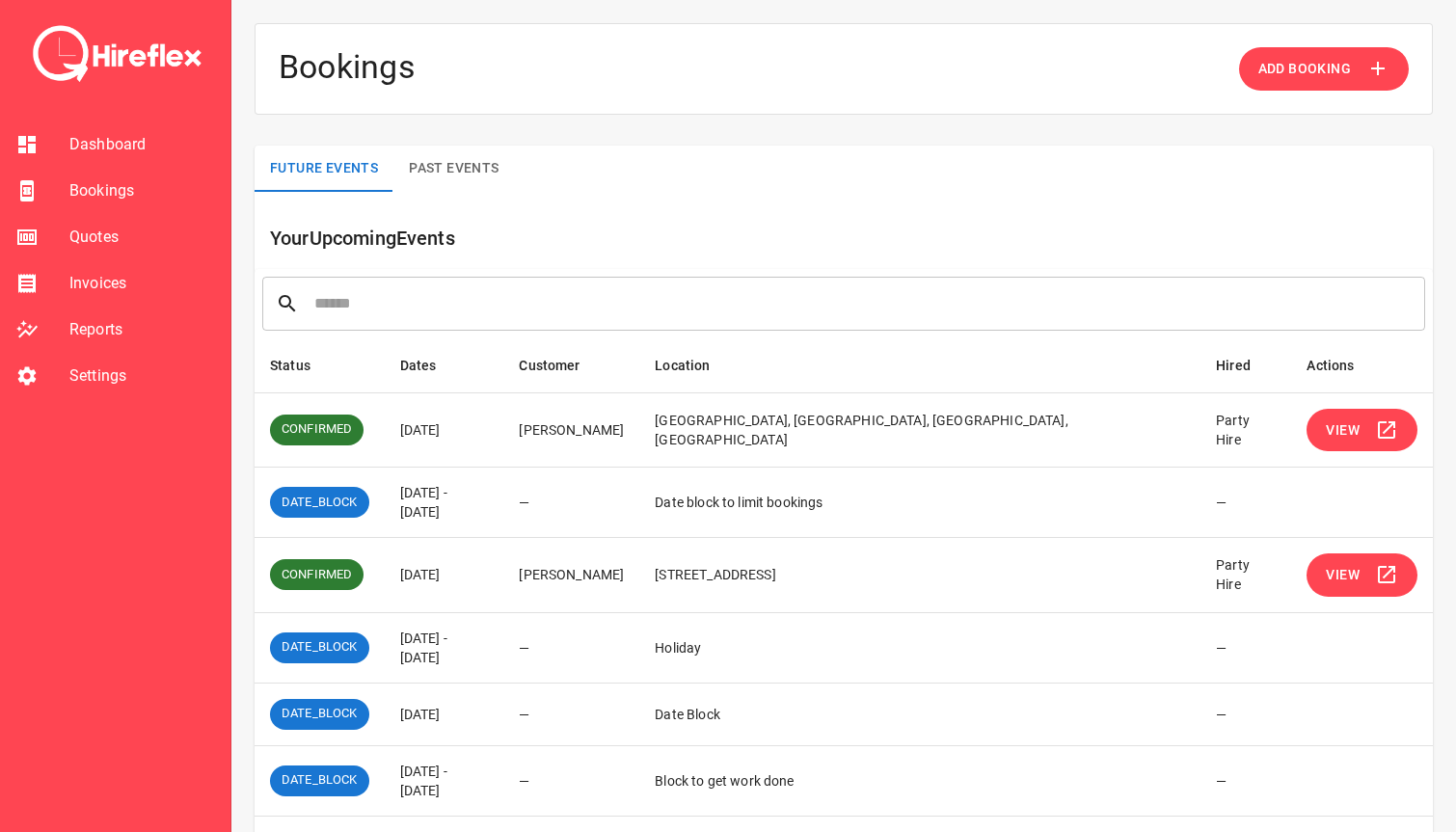
scroll to position [74, 0]
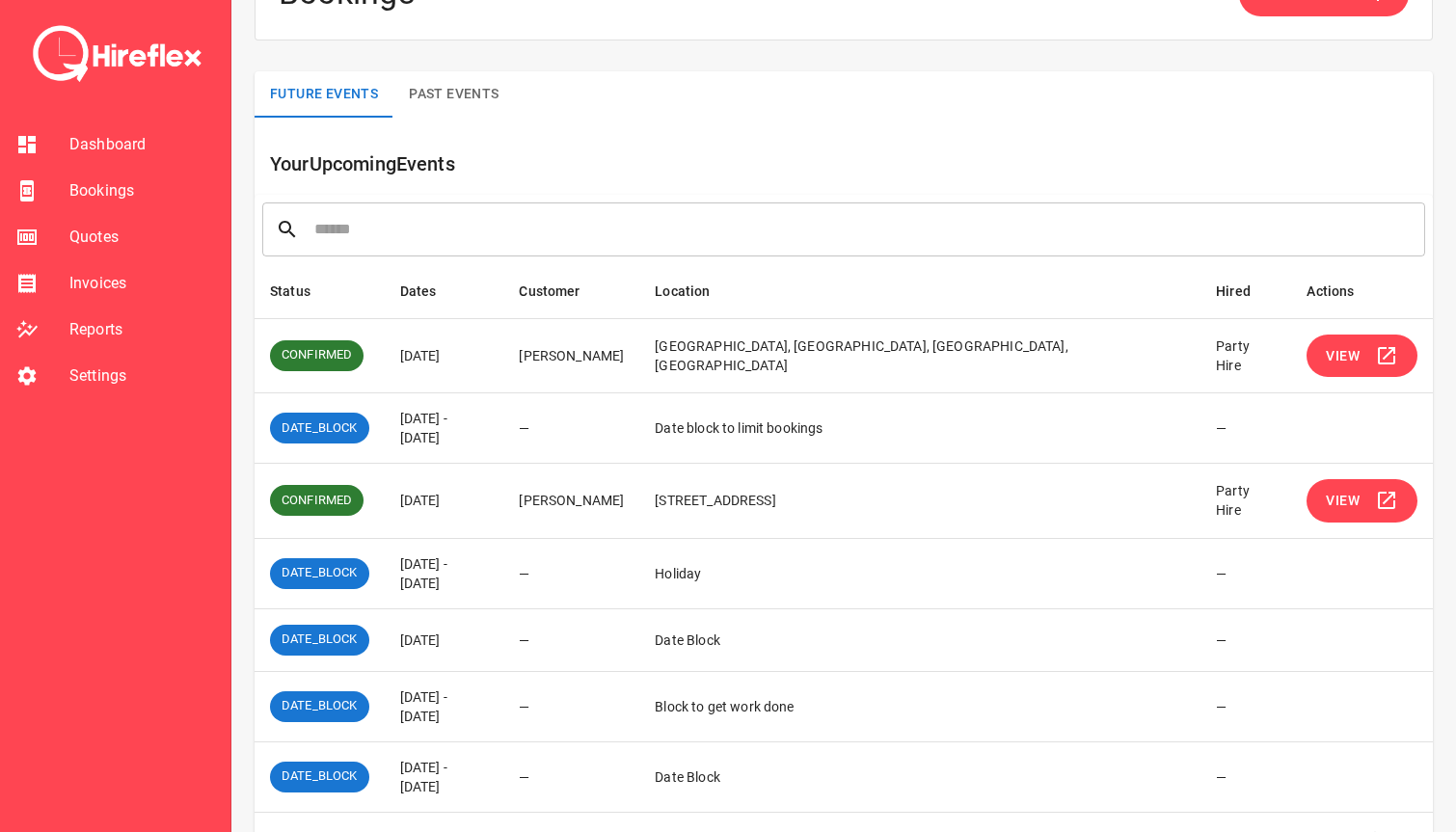
click at [1331, 489] on span "View" at bounding box center [1343, 500] width 34 height 24
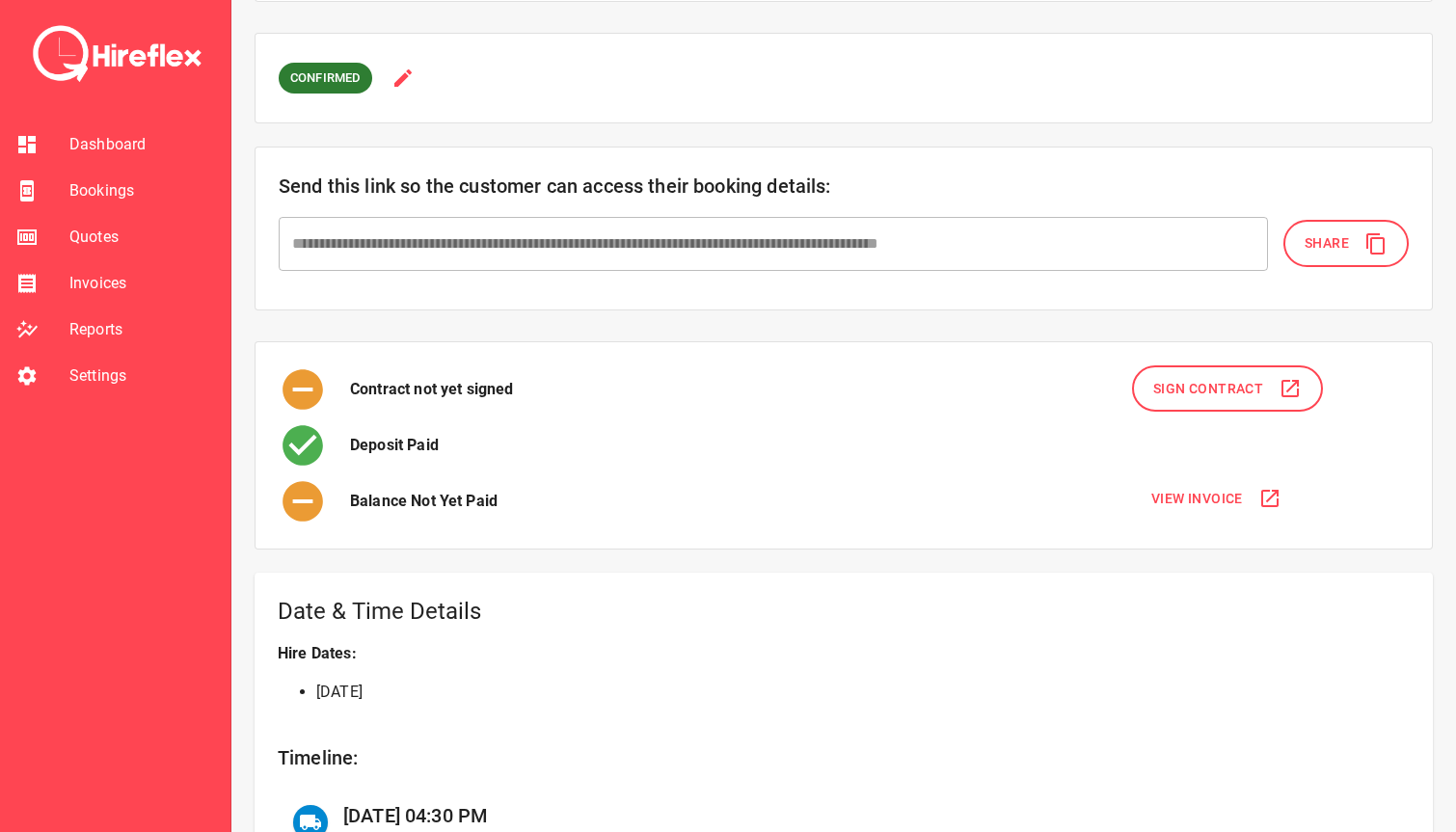
scroll to position [123, 0]
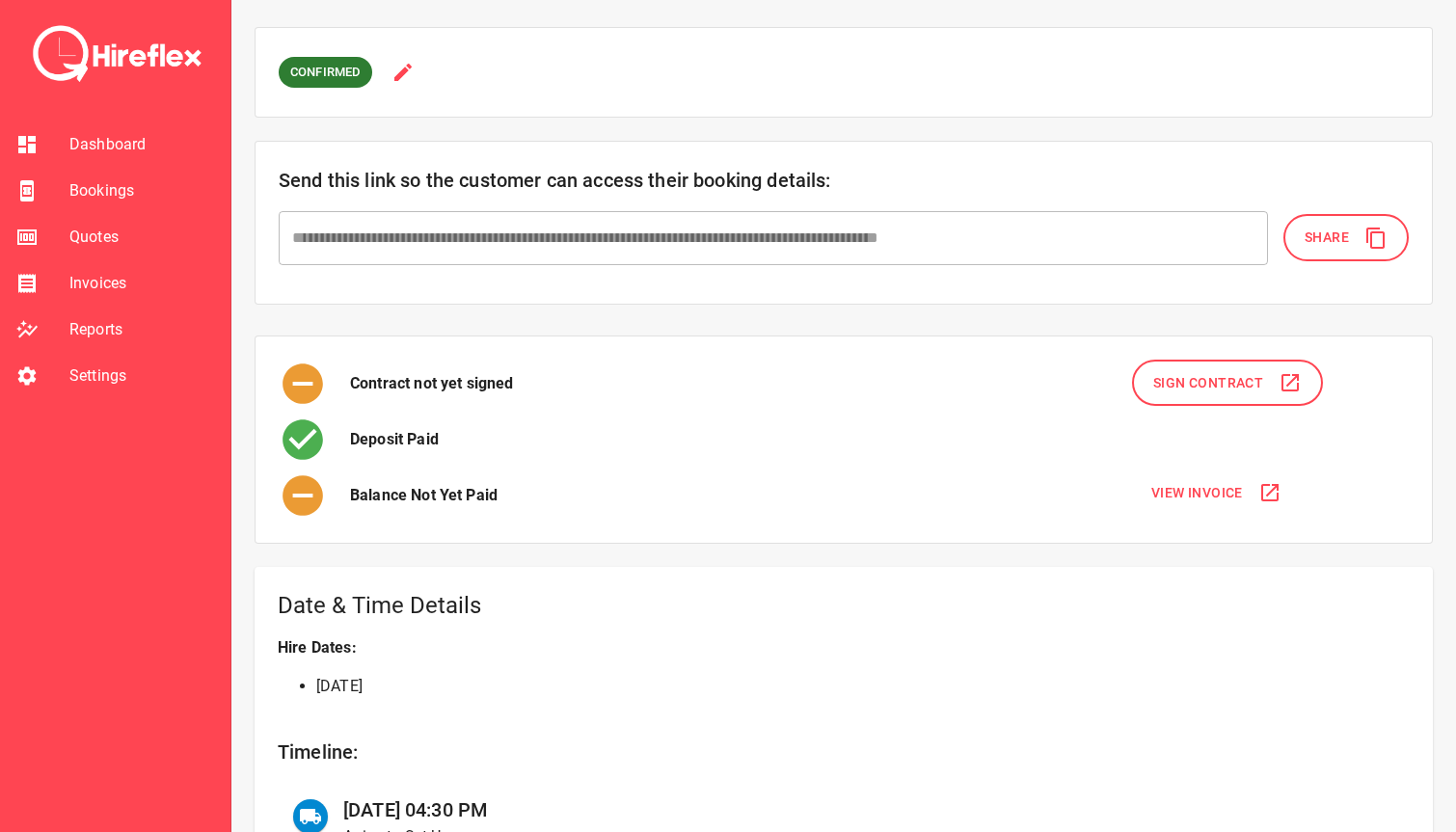
click at [1192, 384] on span "Sign Contract" at bounding box center [1208, 383] width 110 height 24
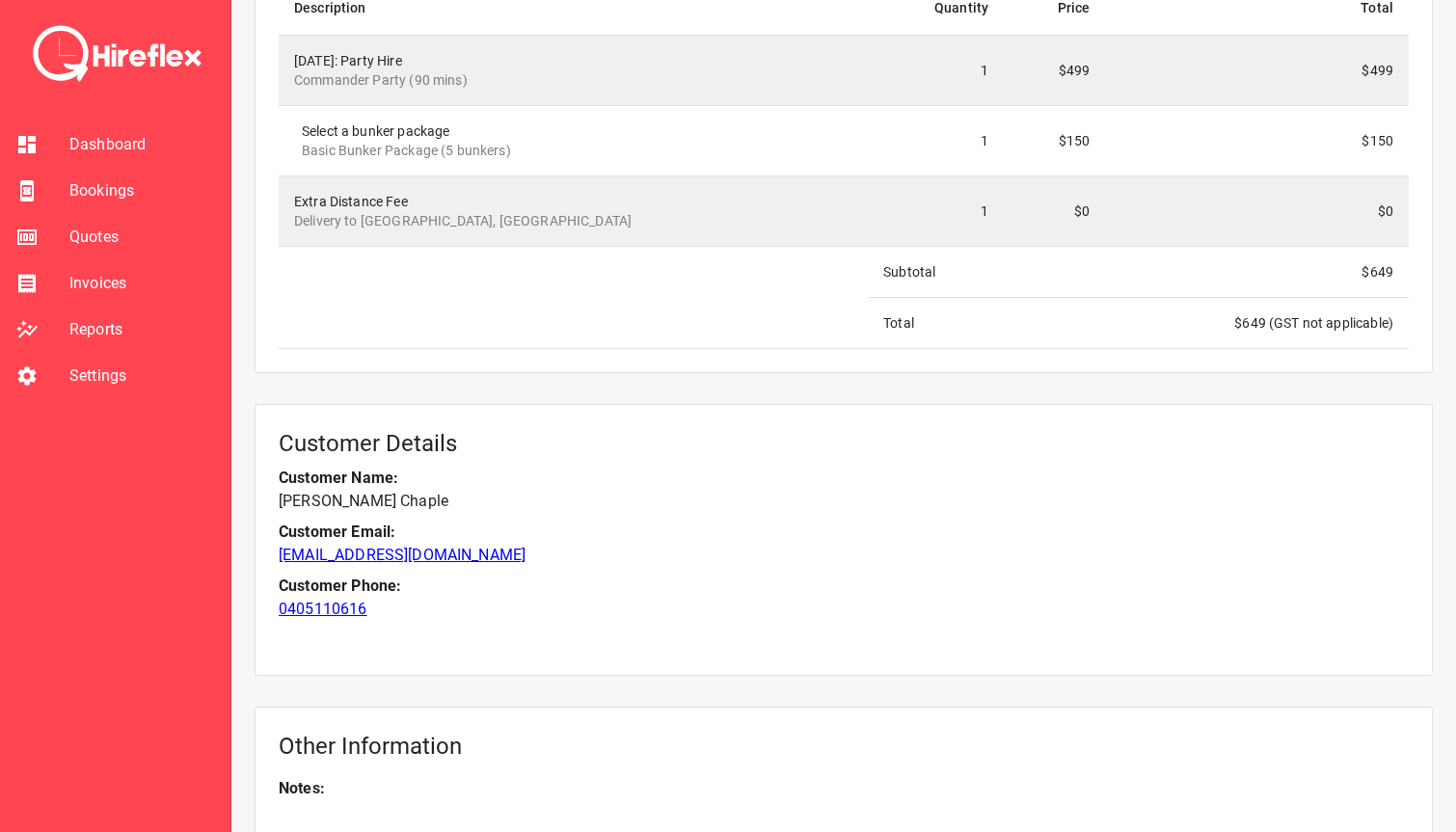
scroll to position [1888, 0]
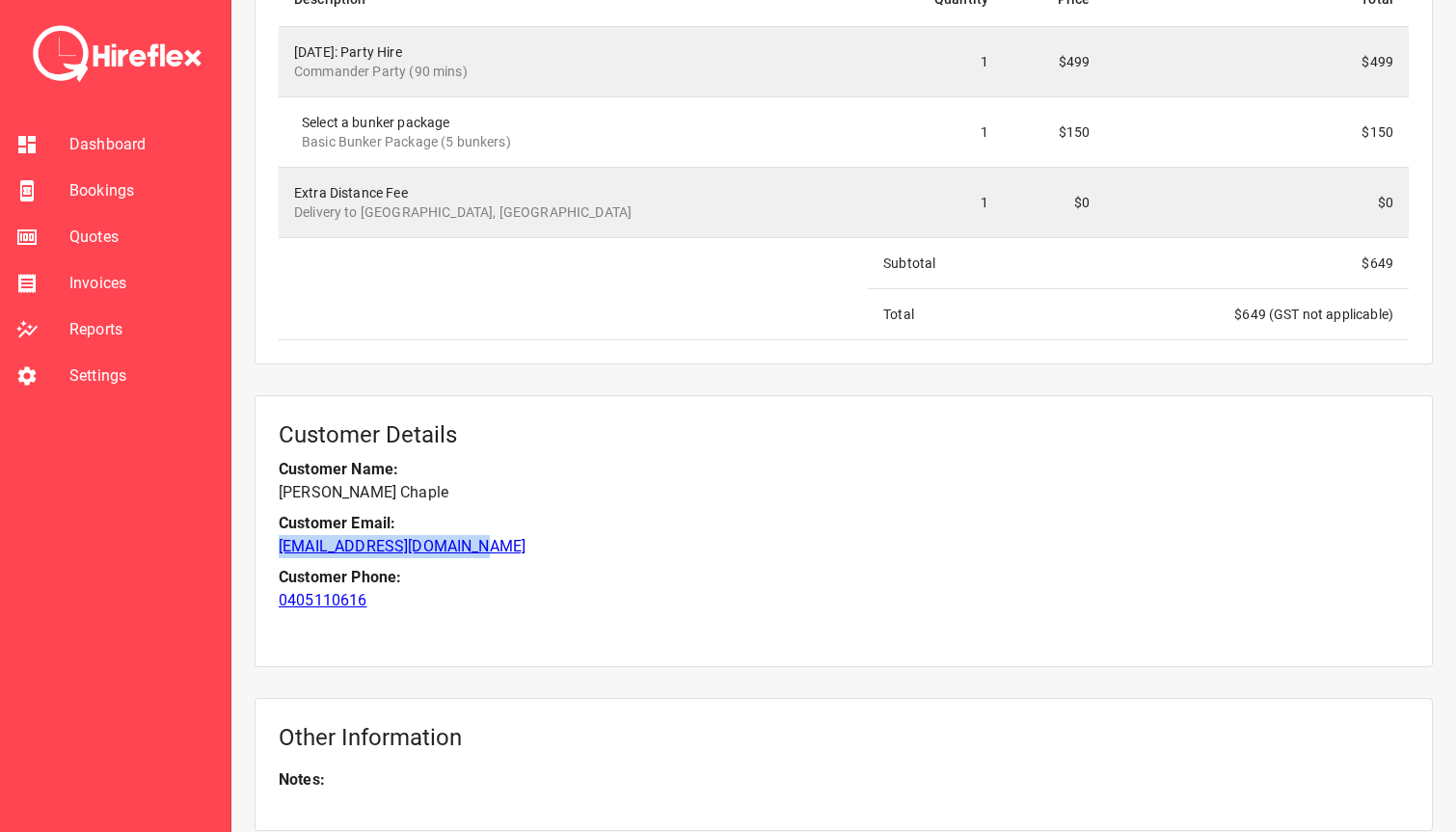
drag, startPoint x: 509, startPoint y: 547, endPoint x: 281, endPoint y: 550, distance: 228.0
click at [281, 550] on p "[EMAIL_ADDRESS][DOMAIN_NAME]" at bounding box center [844, 547] width 1130 height 23
copy link "[EMAIL_ADDRESS][DOMAIN_NAME]"
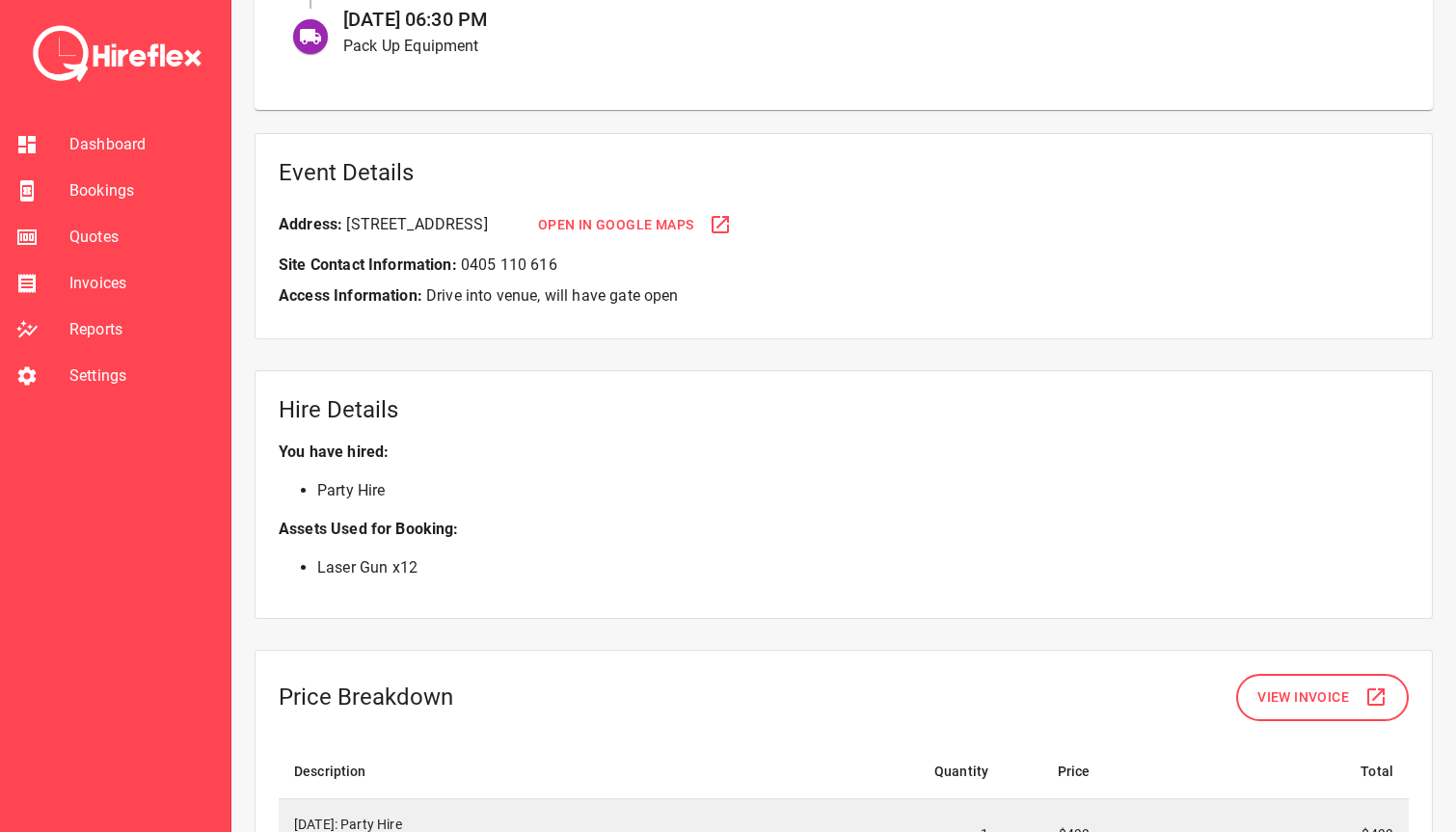
scroll to position [1116, 0]
click at [110, 193] on span "Bookings" at bounding box center [142, 191] width 146 height 23
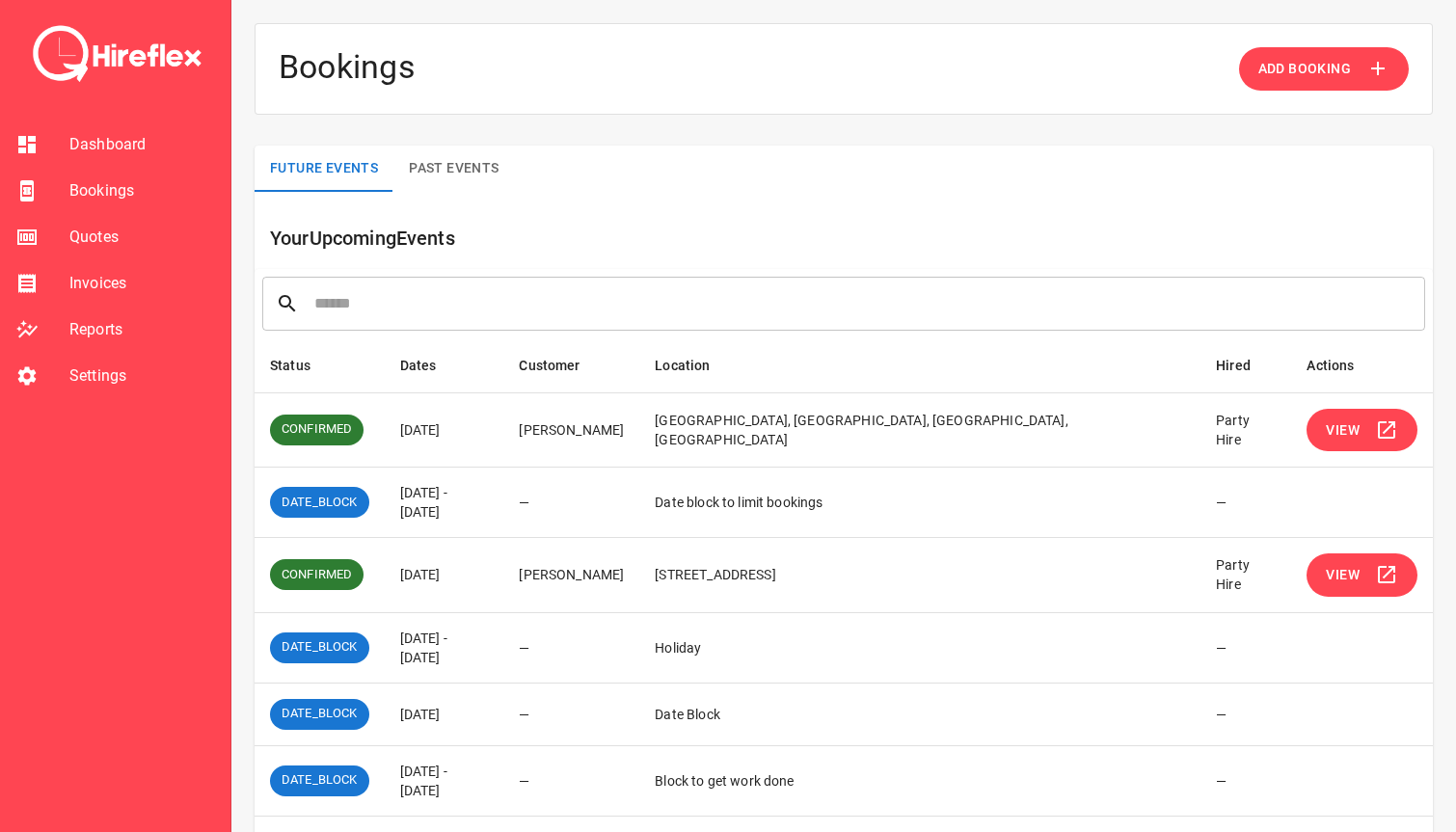
click at [1330, 440] on span "View" at bounding box center [1343, 431] width 34 height 24
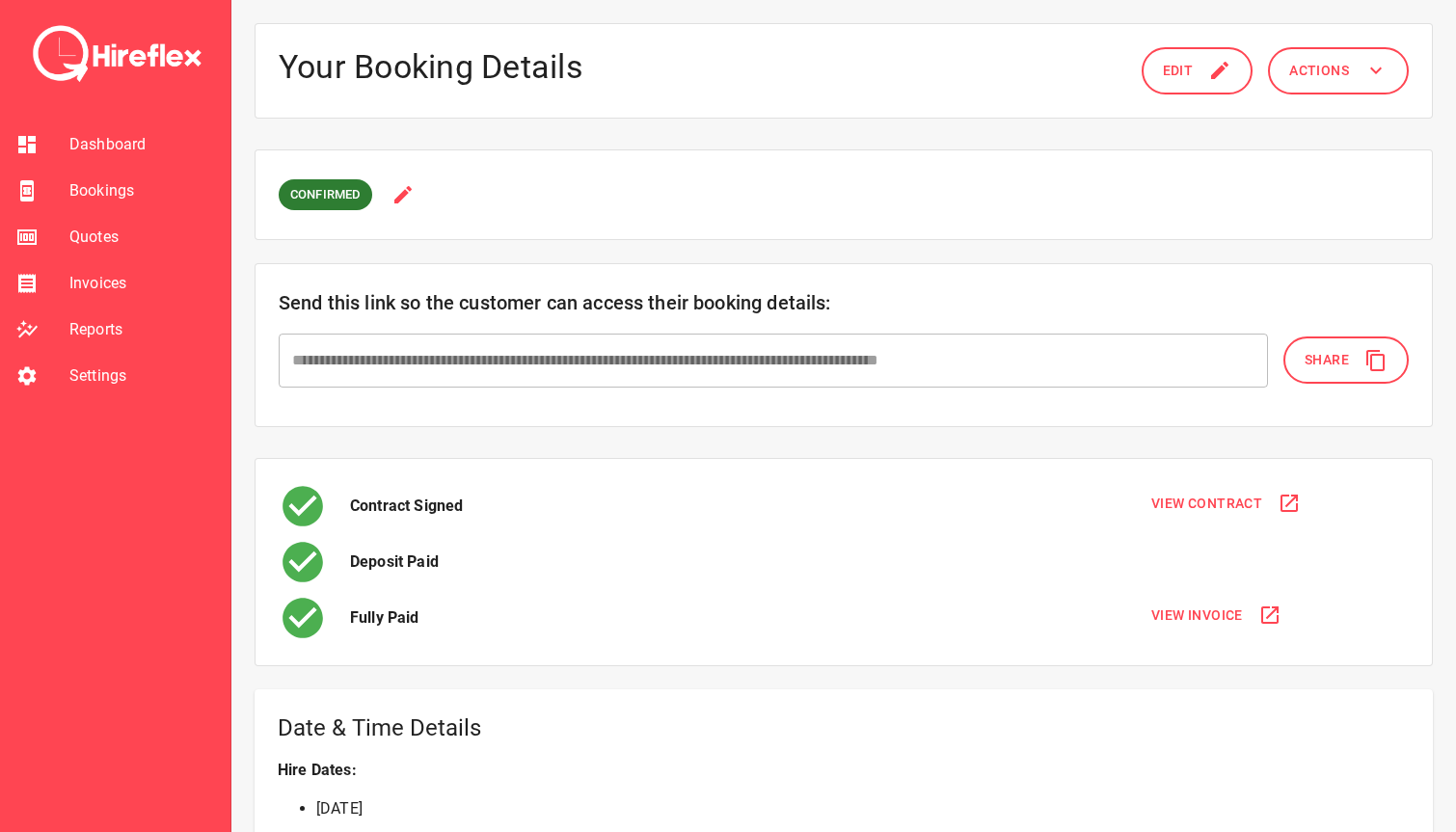
click at [1315, 352] on span "Share" at bounding box center [1327, 360] width 45 height 24
click at [83, 187] on span "Bookings" at bounding box center [142, 191] width 146 height 23
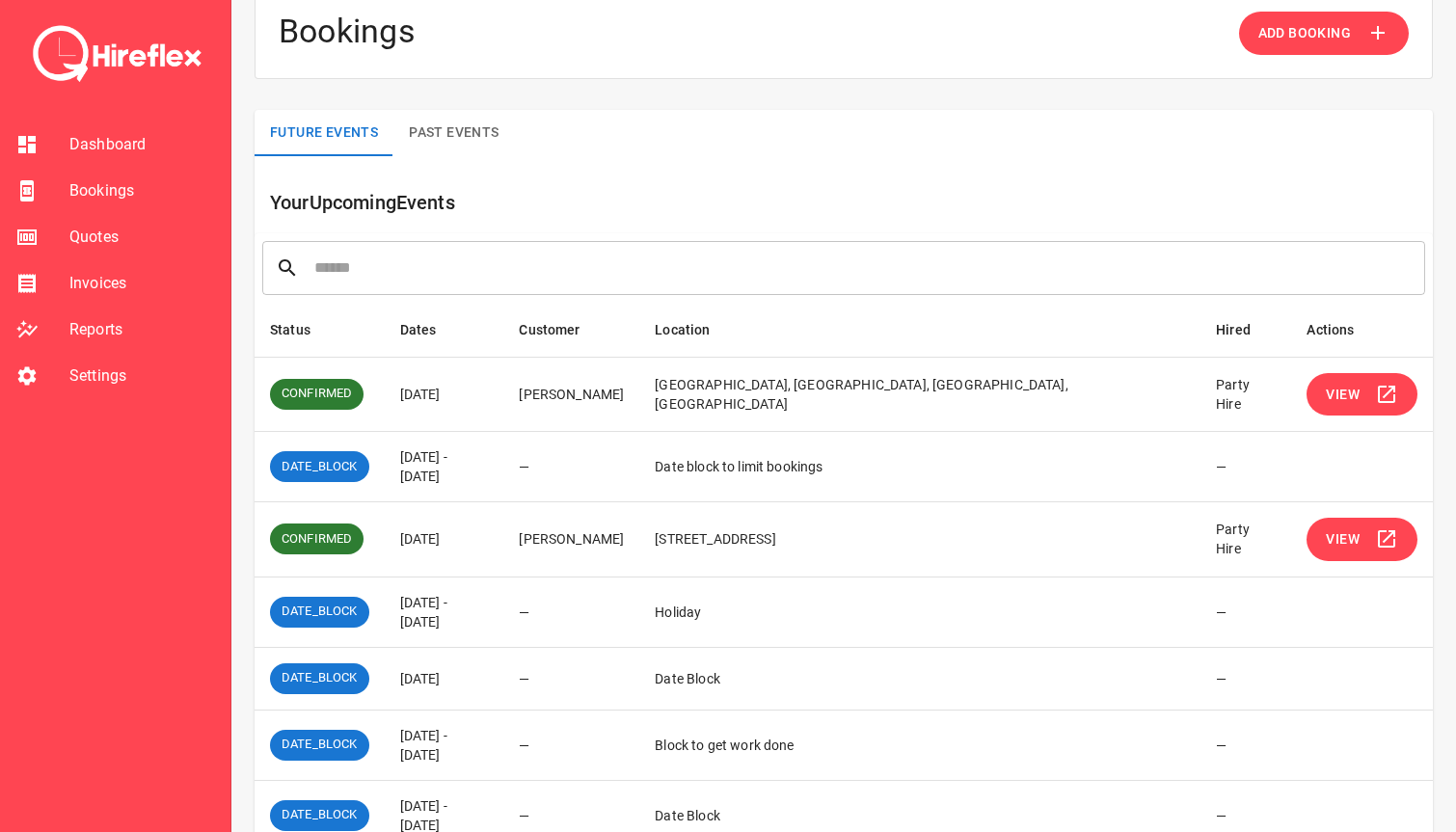
scroll to position [61, 0]
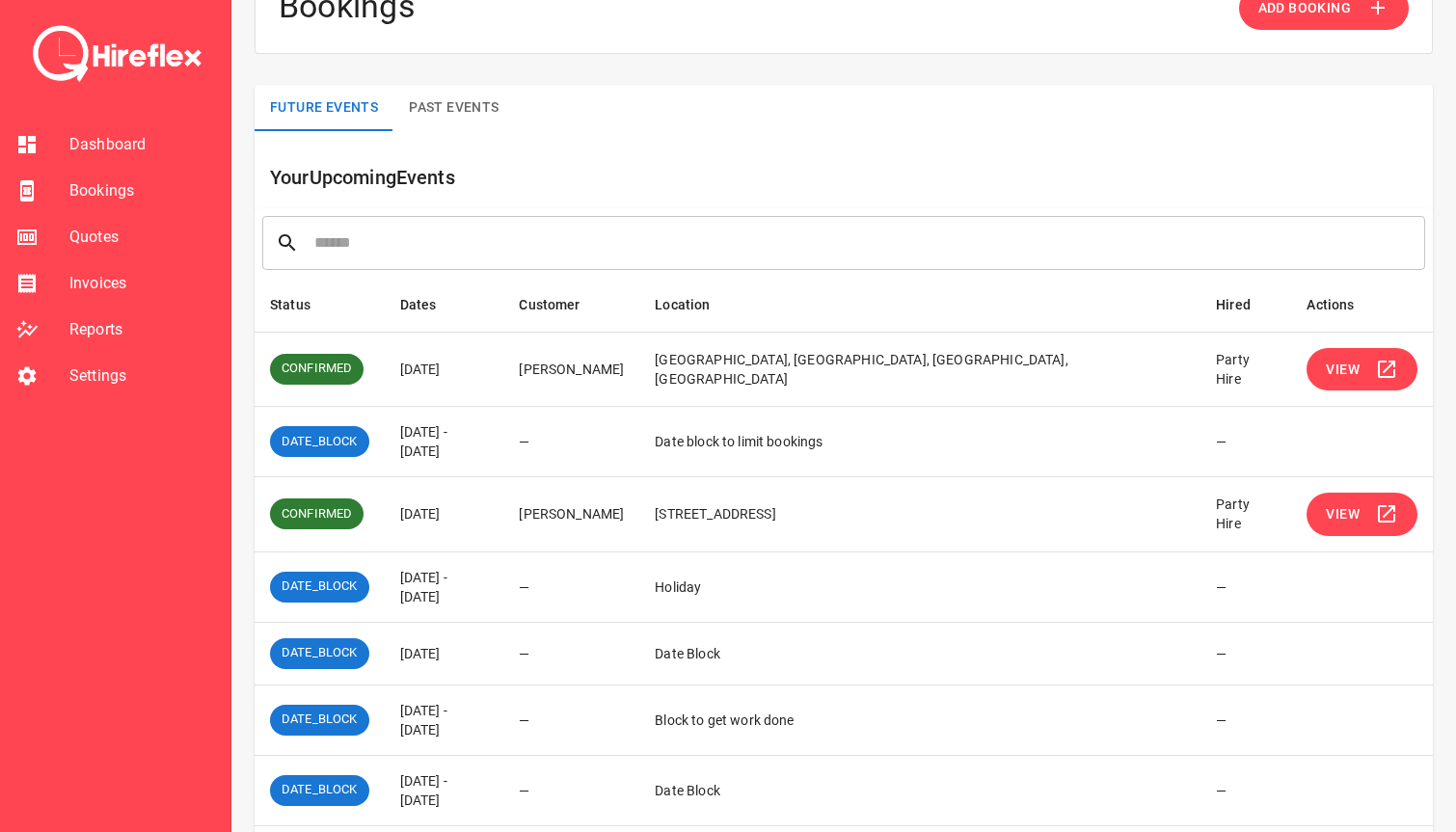
click at [1333, 502] on span "View" at bounding box center [1343, 514] width 34 height 24
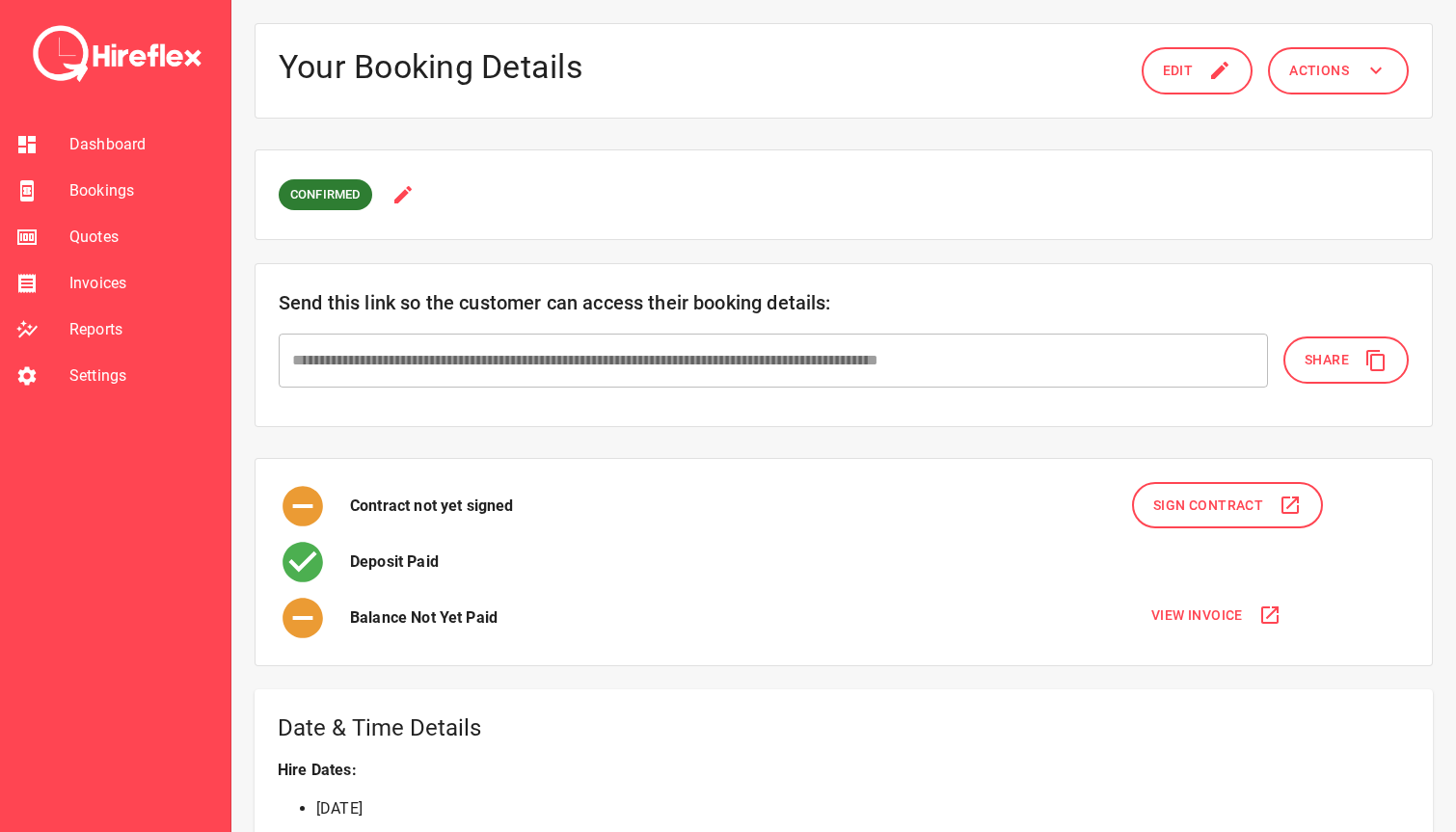
click at [1205, 502] on span "Sign Contract" at bounding box center [1208, 505] width 110 height 24
click at [1313, 80] on span "Actions" at bounding box center [1320, 71] width 60 height 24
click at [1302, 118] on li "View Invoice" at bounding box center [1328, 120] width 222 height 35
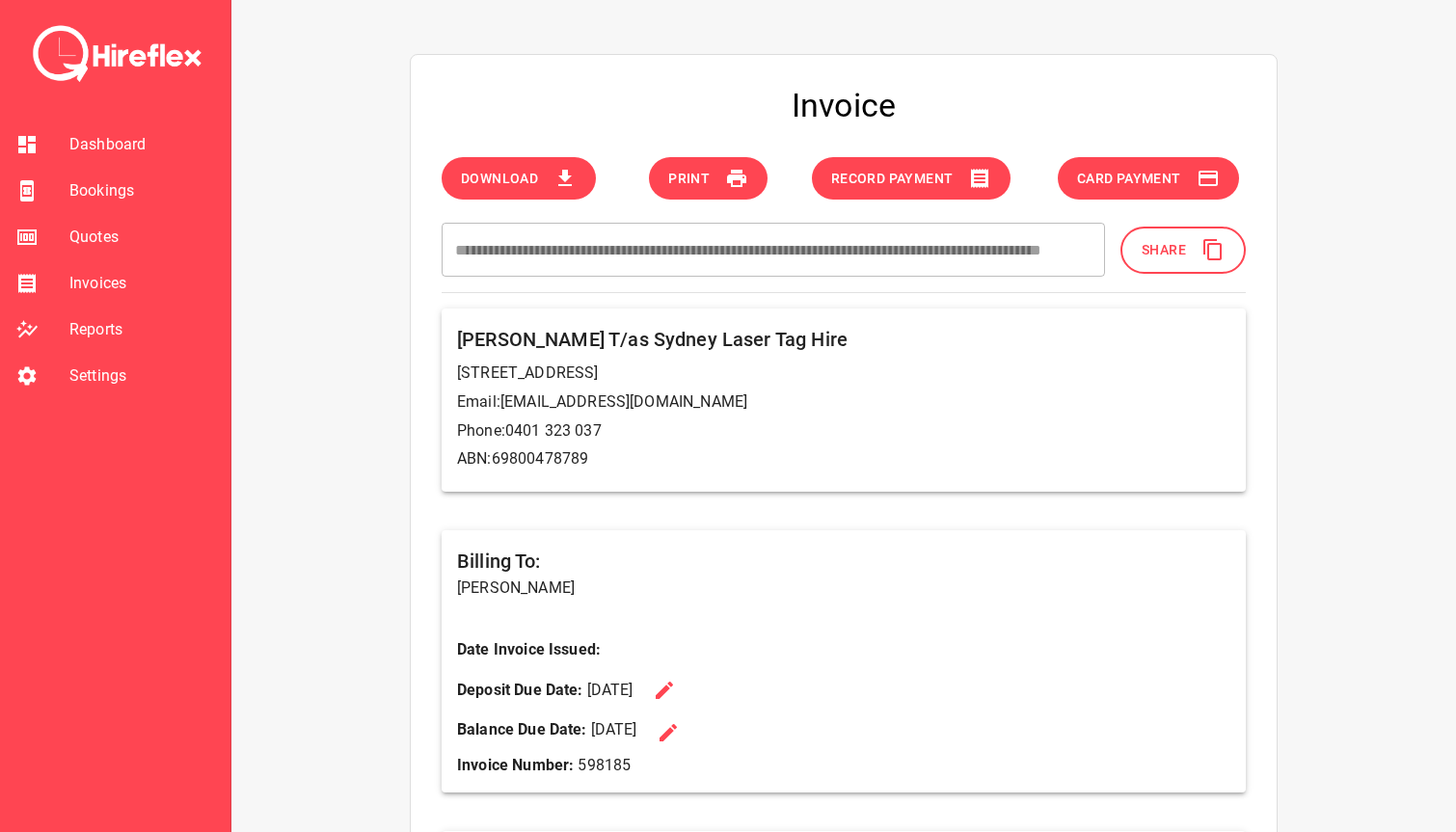
click at [1174, 251] on span "Share" at bounding box center [1164, 250] width 45 height 24
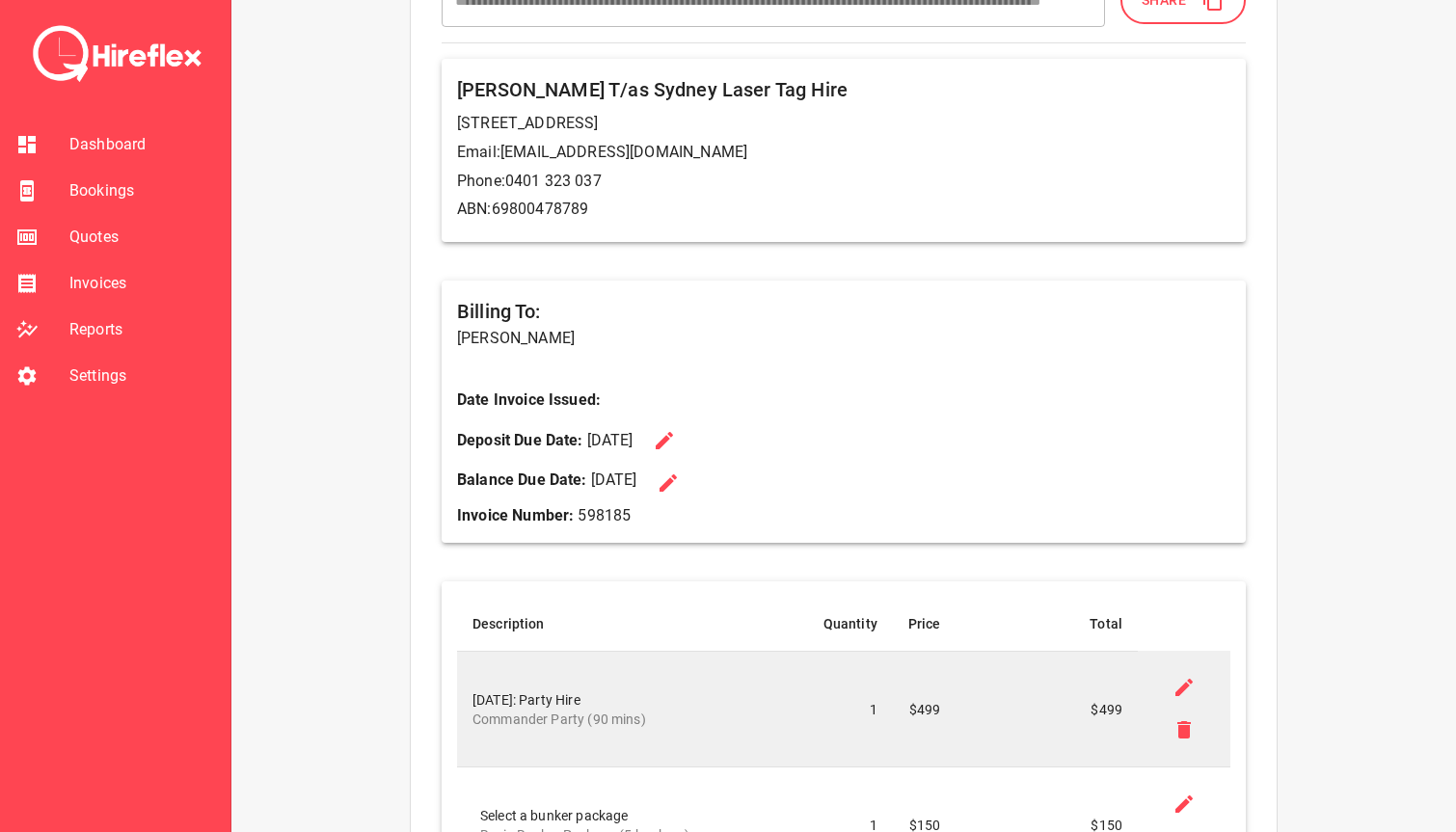
scroll to position [253, 0]
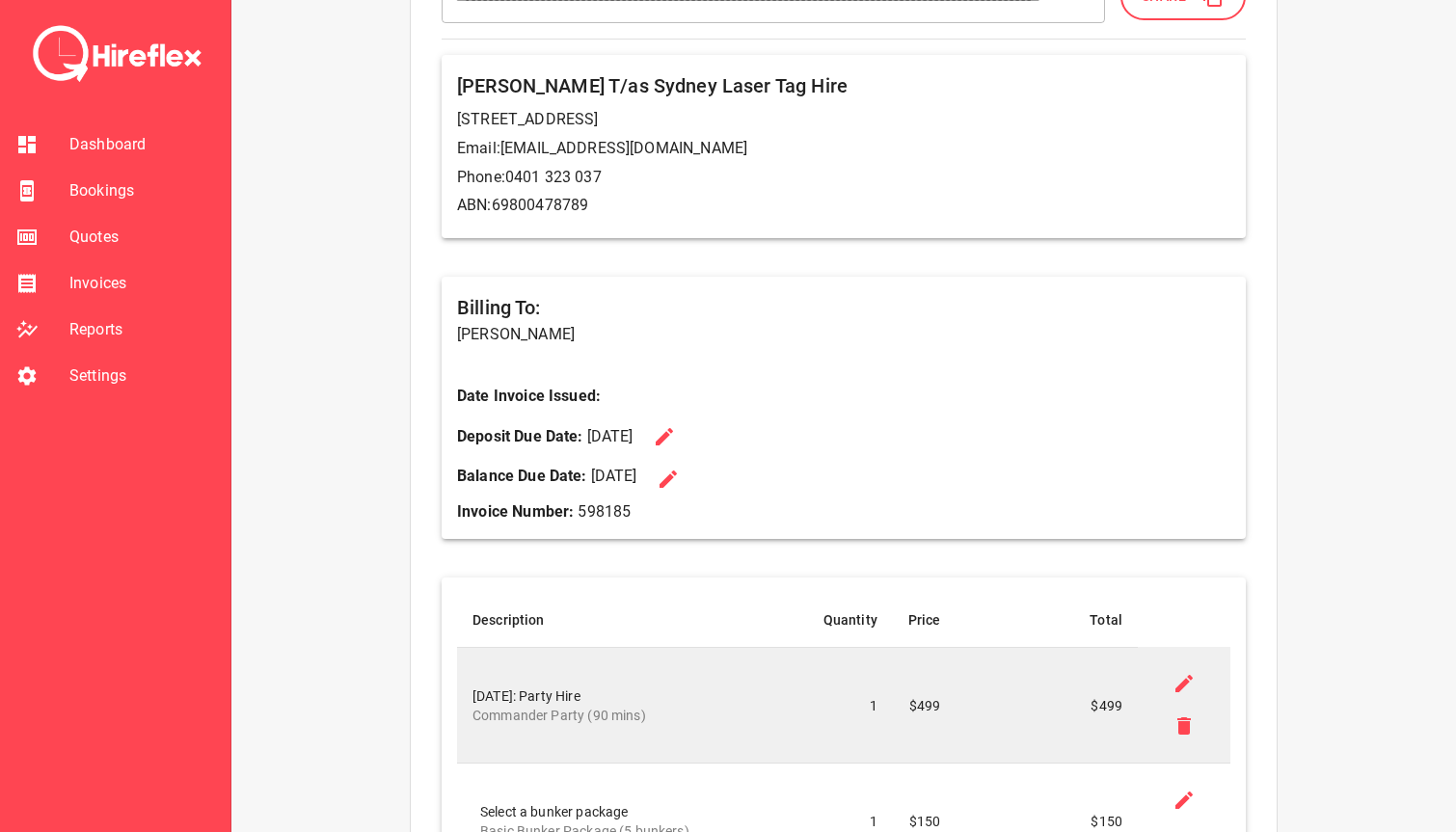
click at [680, 478] on icon at bounding box center [669, 479] width 23 height 23
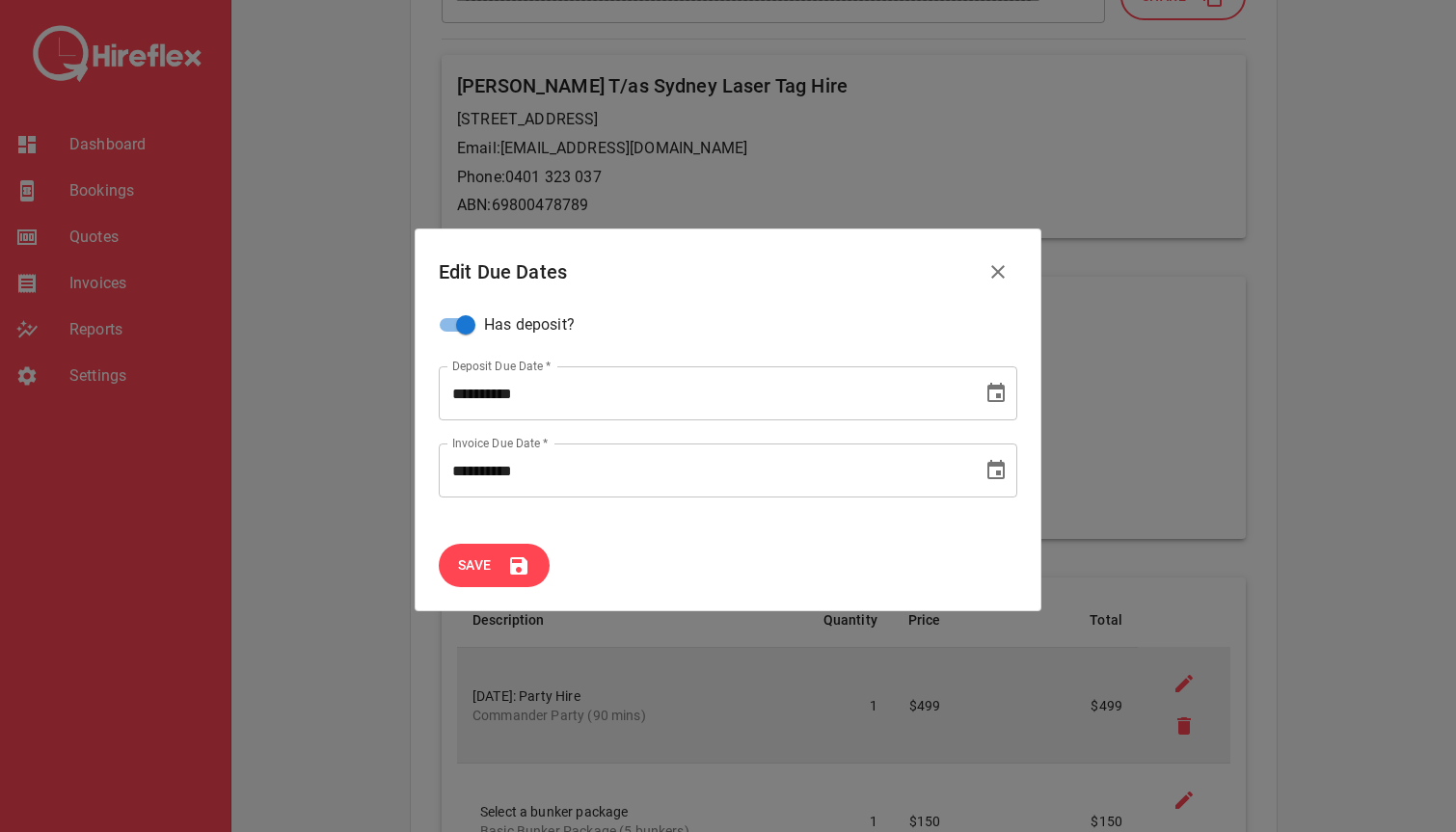
click at [1004, 400] on icon "Choose date, selected date is Oct 3, 2025" at bounding box center [996, 393] width 17 height 19
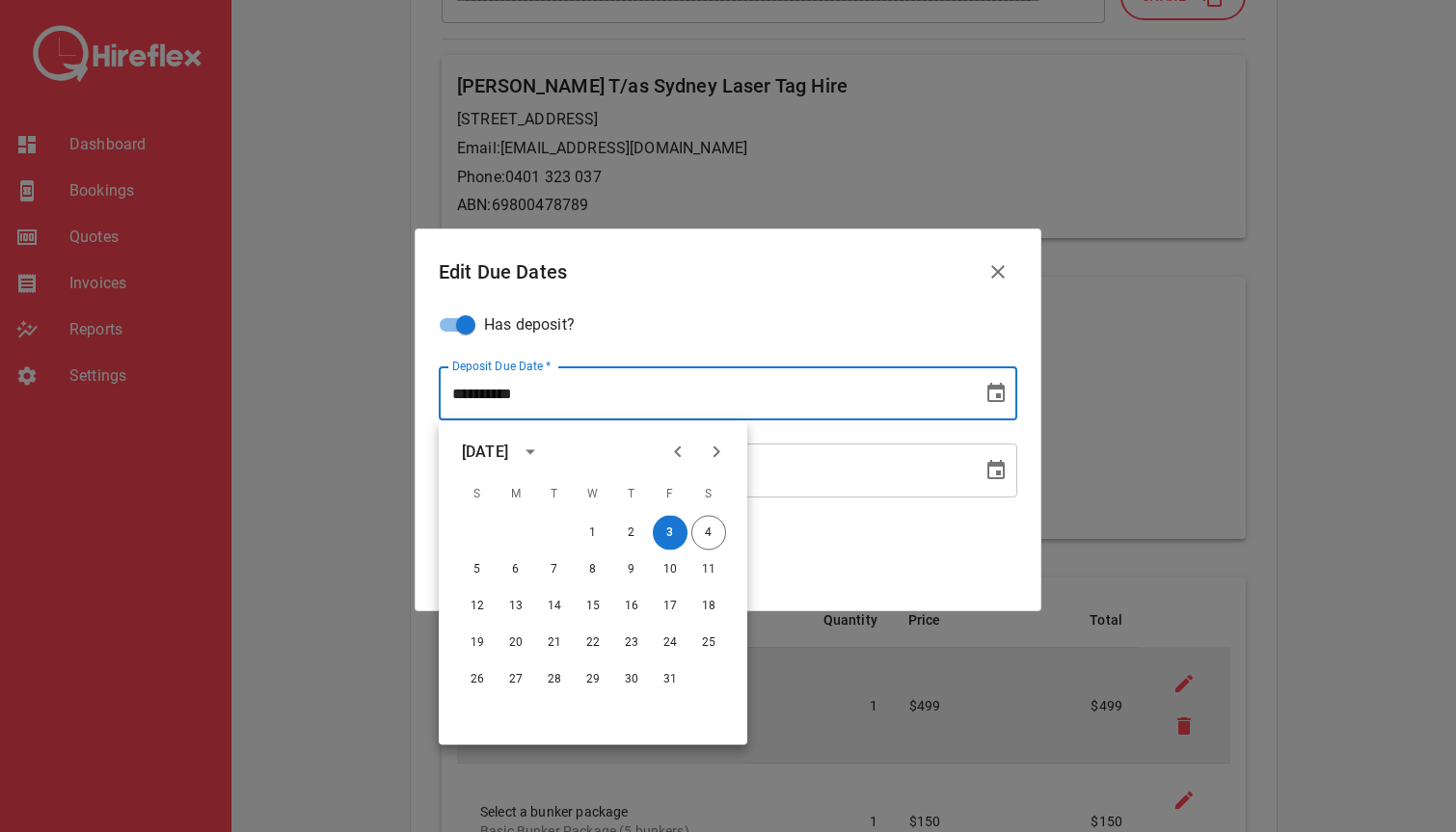
click at [996, 466] on icon "Choose date, selected date is Oct 1, 2025" at bounding box center [996, 470] width 17 height 19
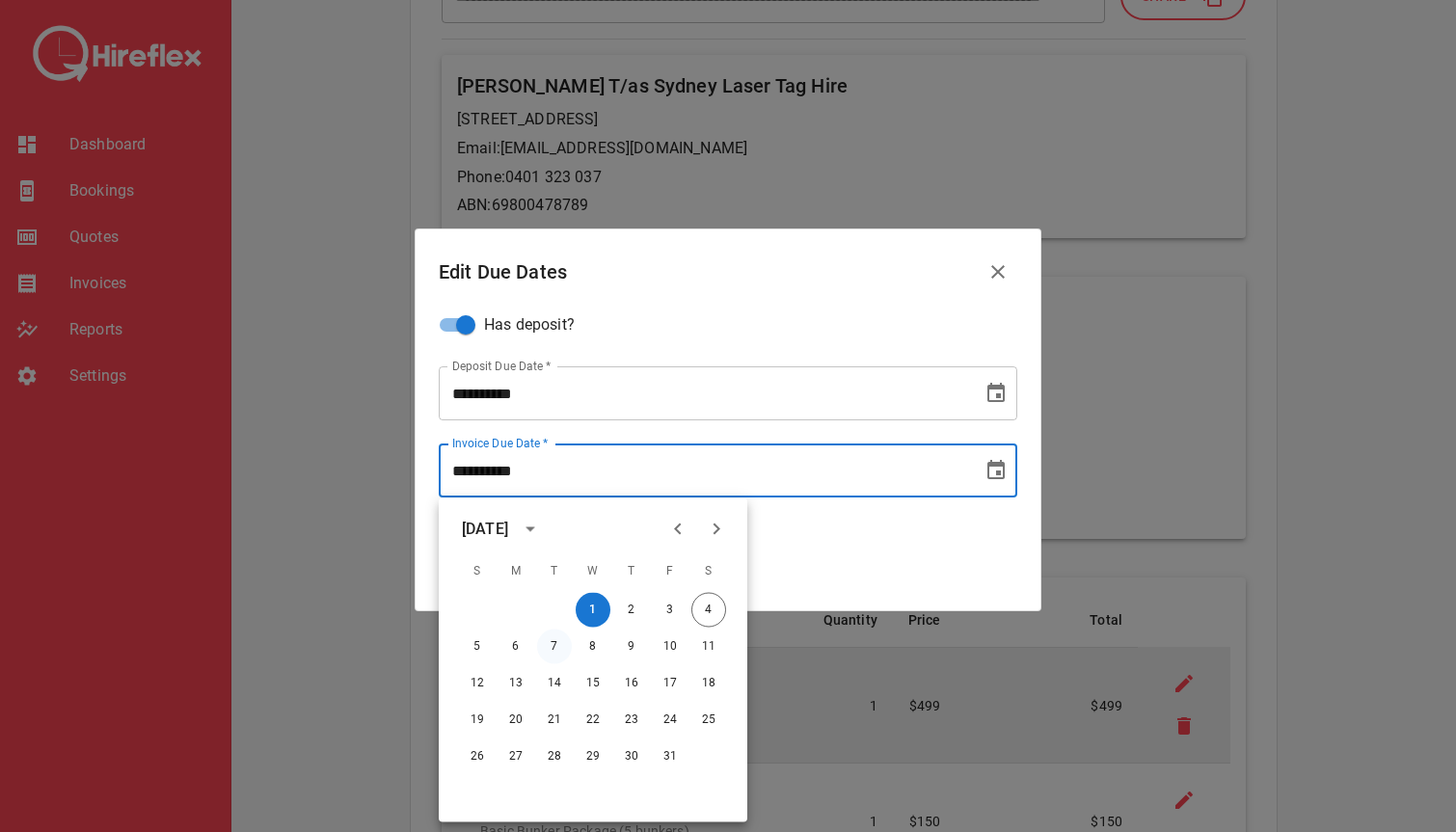
click at [558, 641] on button "7" at bounding box center [554, 647] width 35 height 35
type input "**********"
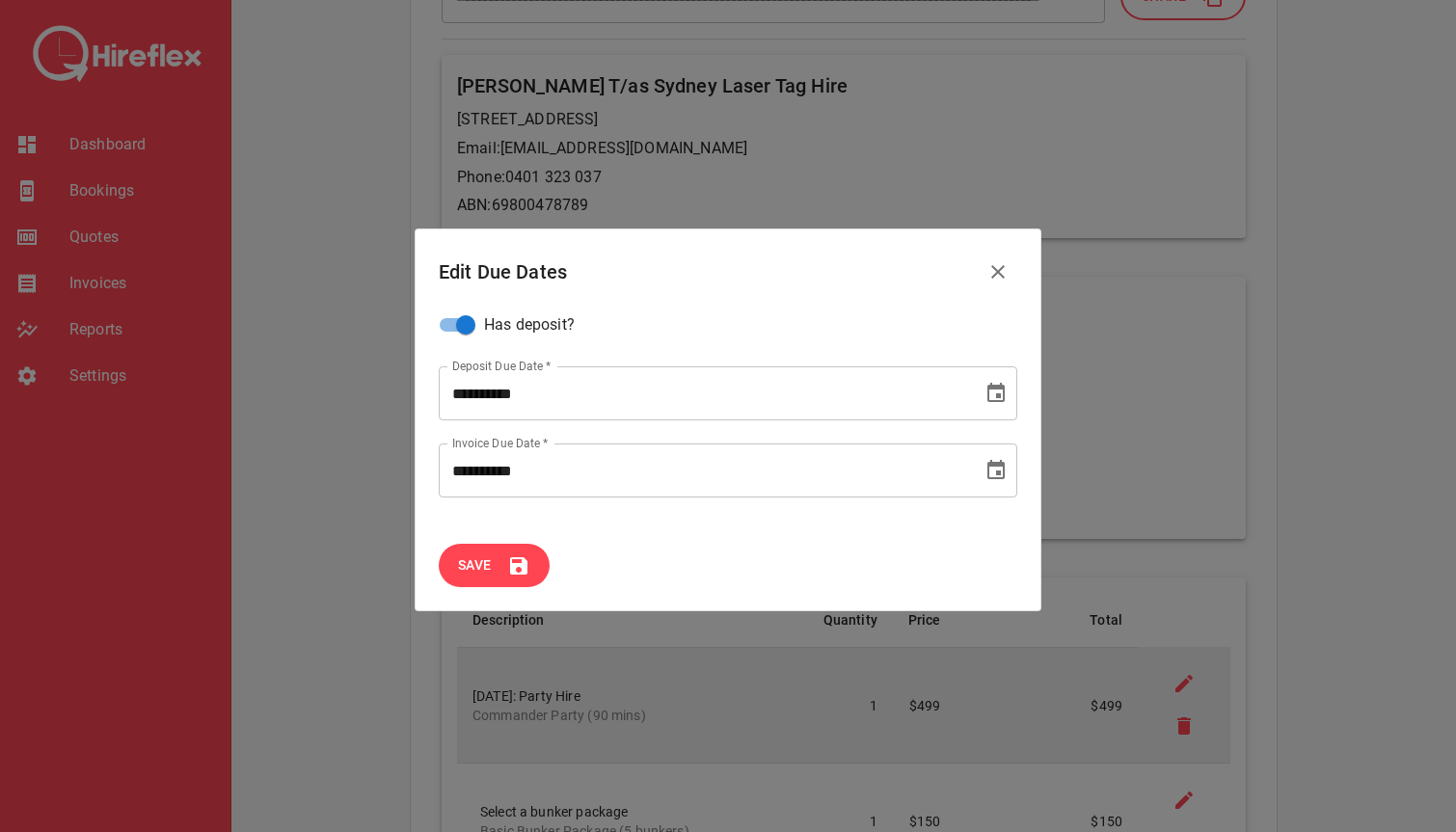
click at [501, 564] on button "Save" at bounding box center [494, 565] width 111 height 44
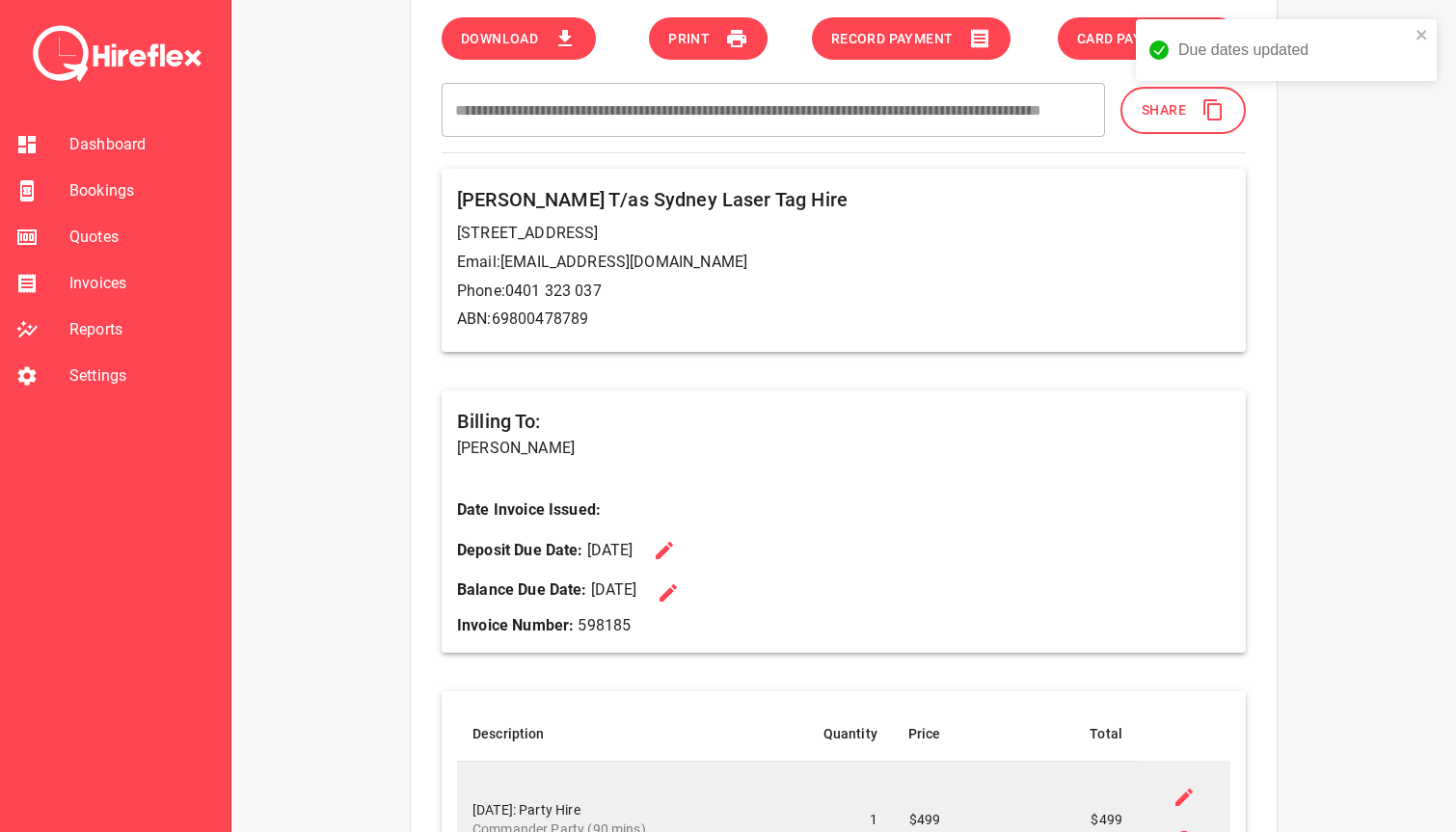
scroll to position [0, 0]
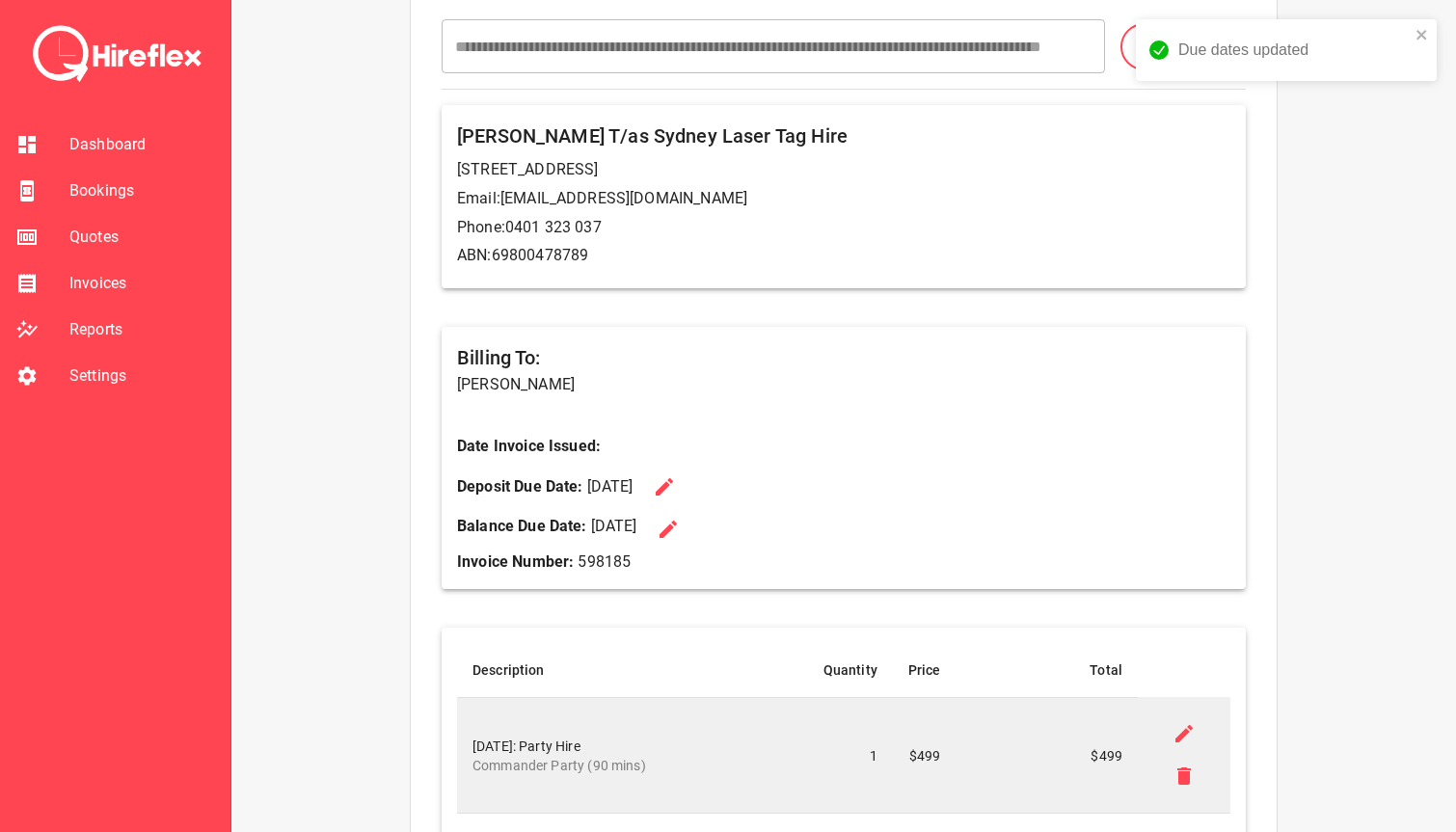
drag, startPoint x: 459, startPoint y: 382, endPoint x: 658, endPoint y: 382, distance: 199.0
click at [656, 382] on p "[PERSON_NAME]" at bounding box center [844, 385] width 773 height 23
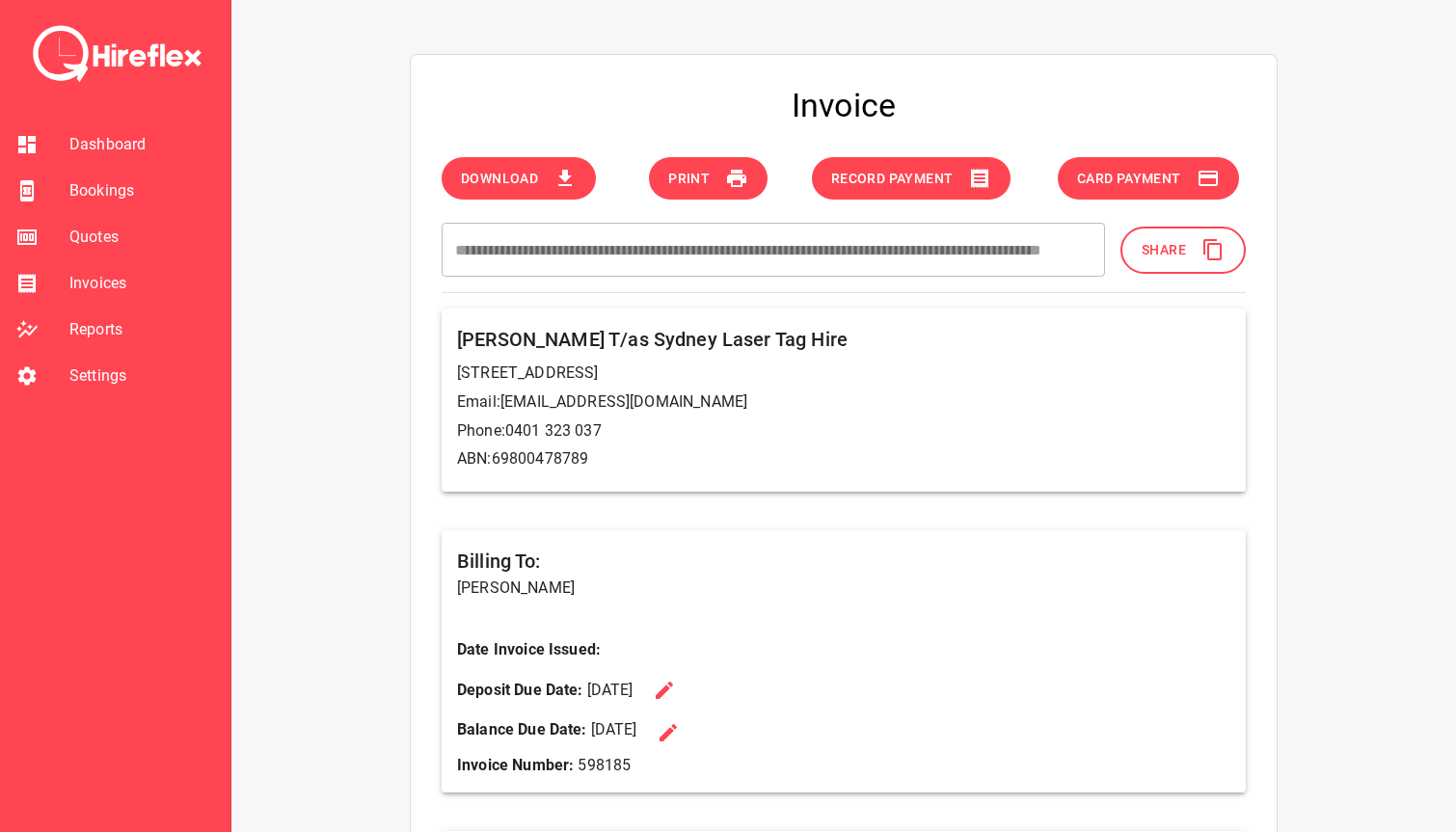
click at [1199, 251] on button "Share" at bounding box center [1183, 250] width 126 height 47
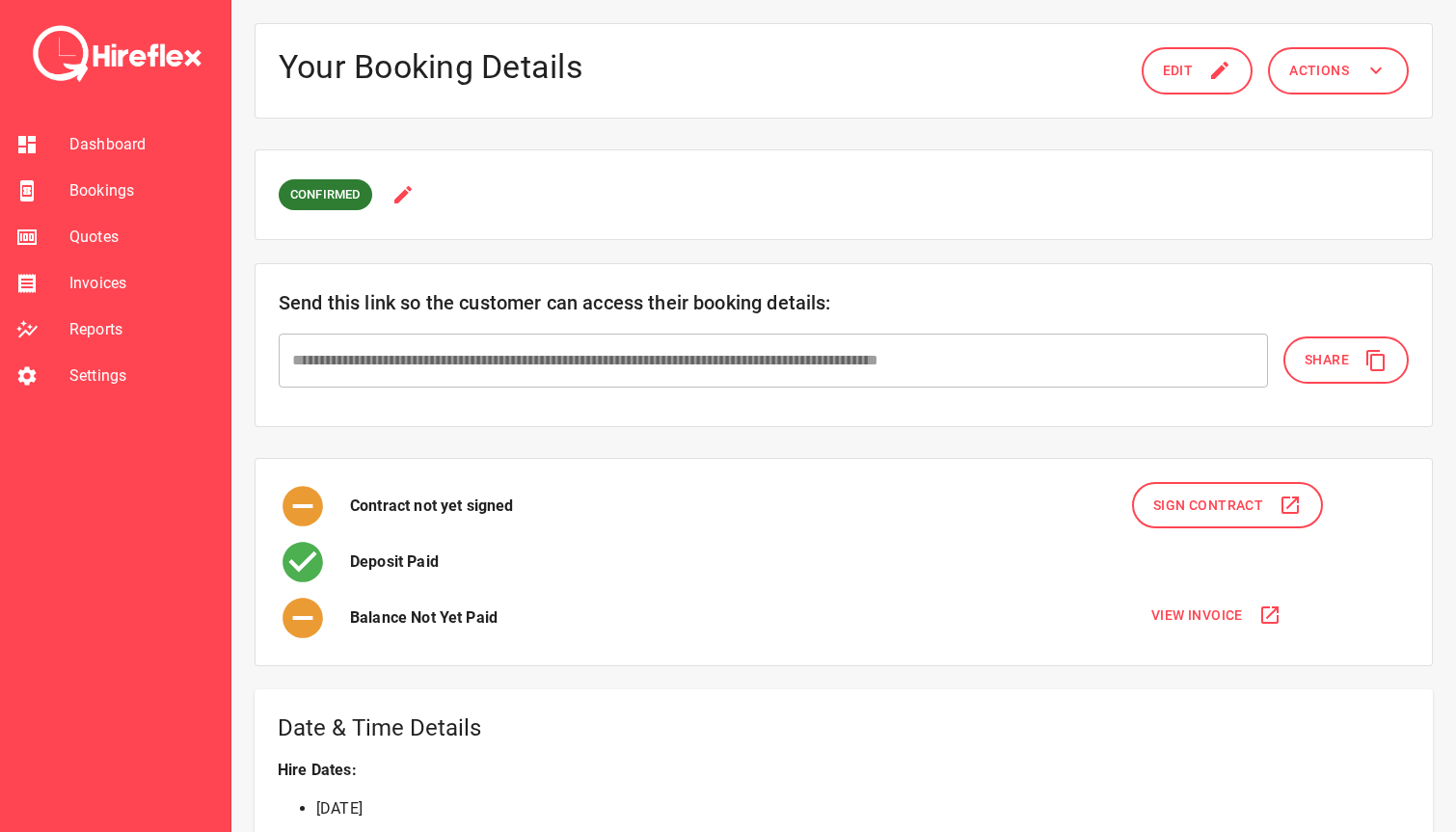
click at [1331, 351] on span "Share" at bounding box center [1327, 360] width 45 height 24
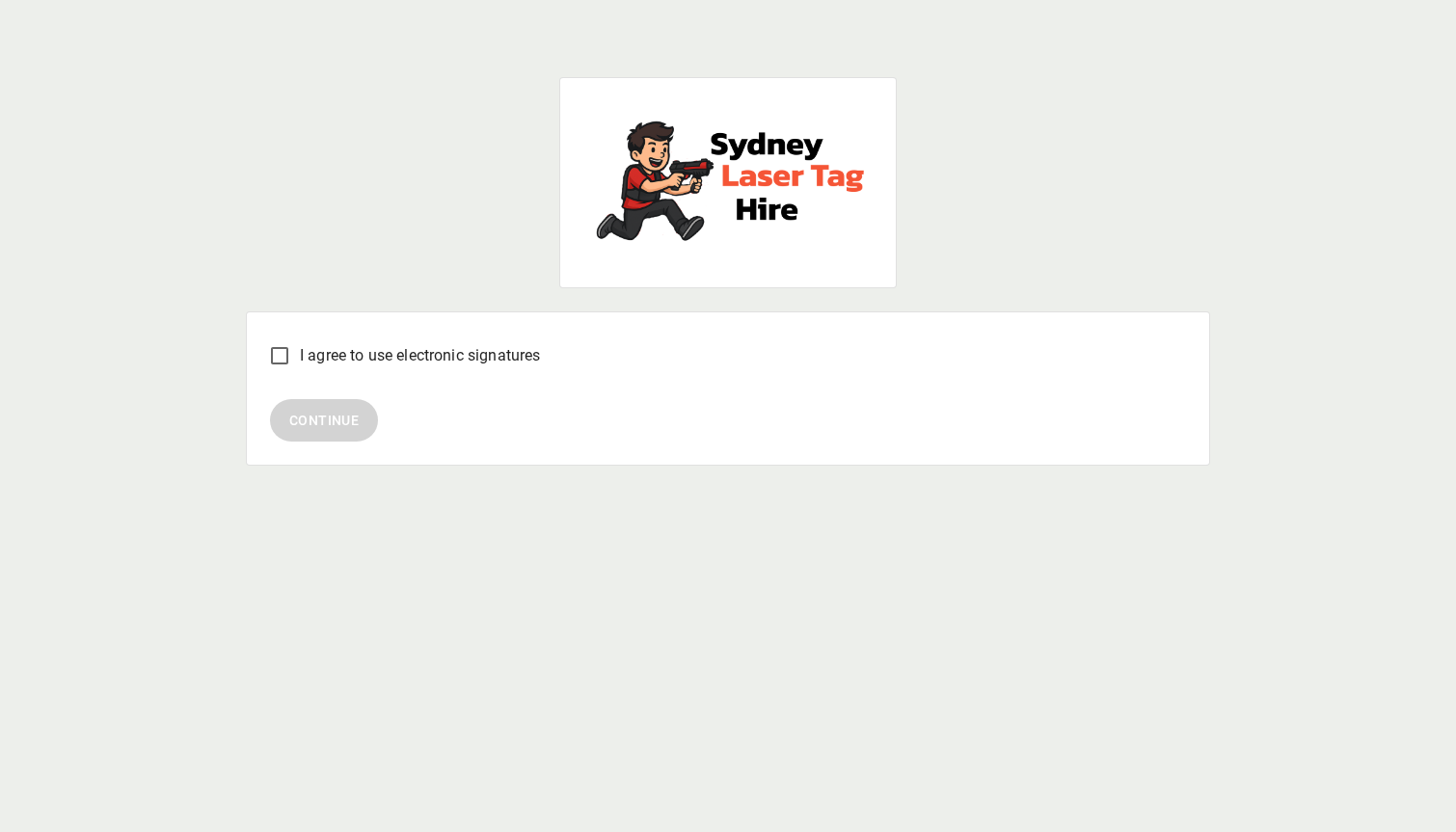
click at [371, 297] on div "I agree to use electronic signatures Continue" at bounding box center [728, 435] width 965 height 793
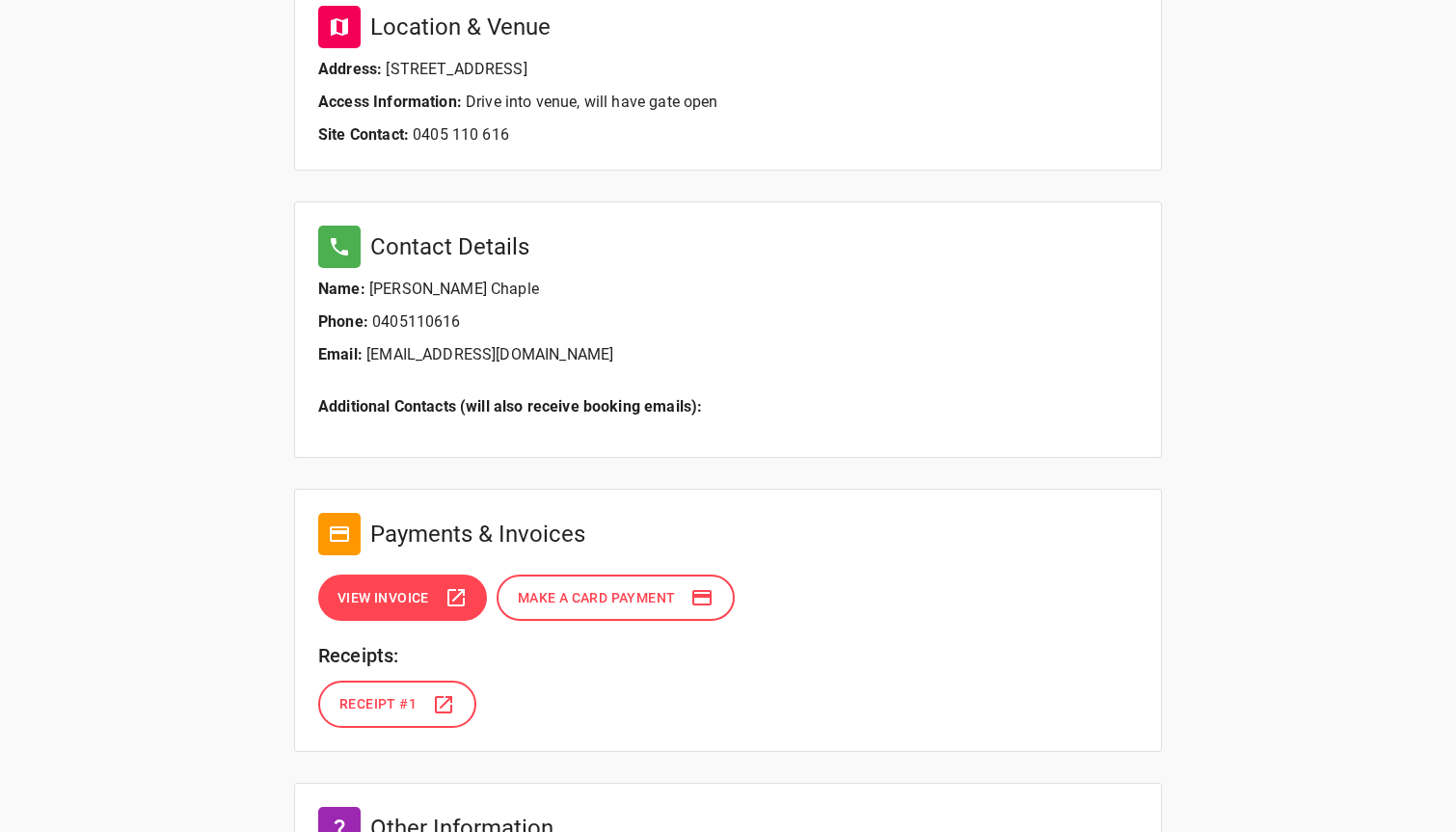
scroll to position [1256, 0]
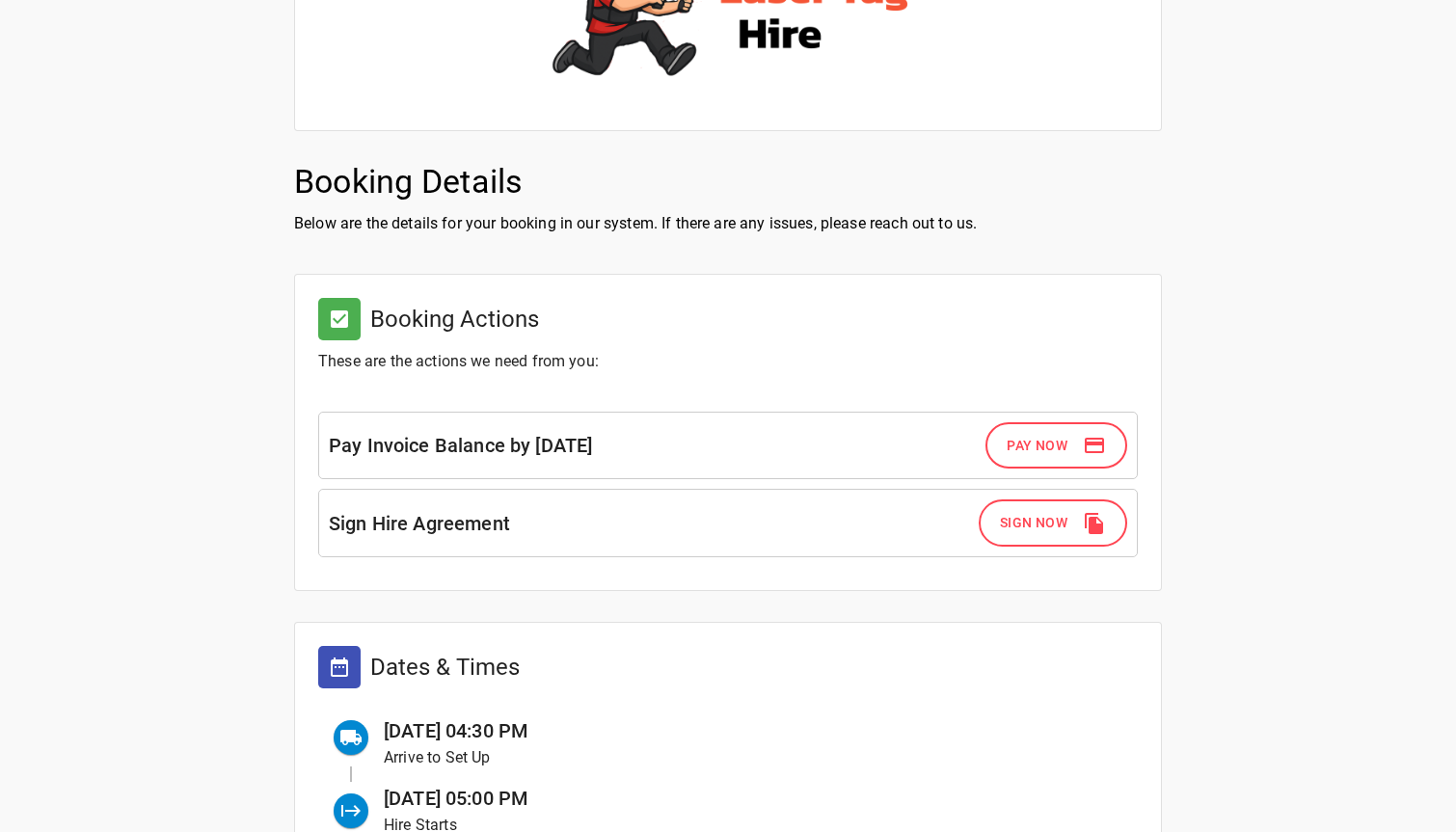
scroll to position [0, 0]
